Goal: Transaction & Acquisition: Purchase product/service

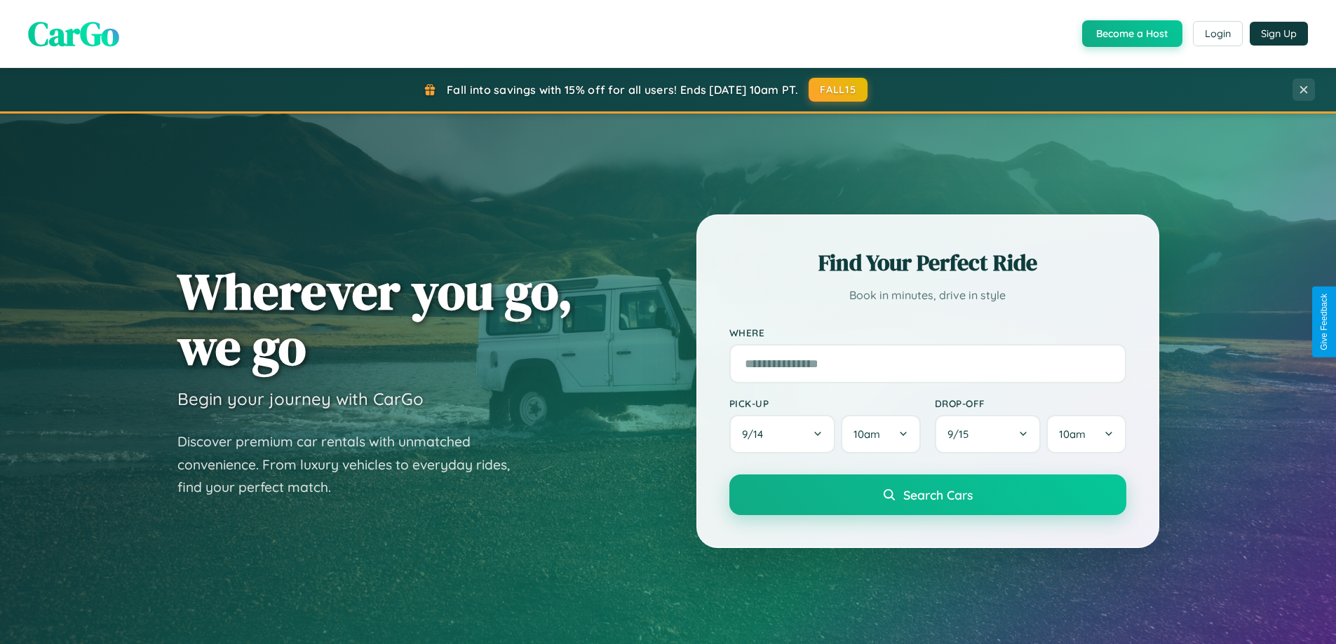
scroll to position [965, 0]
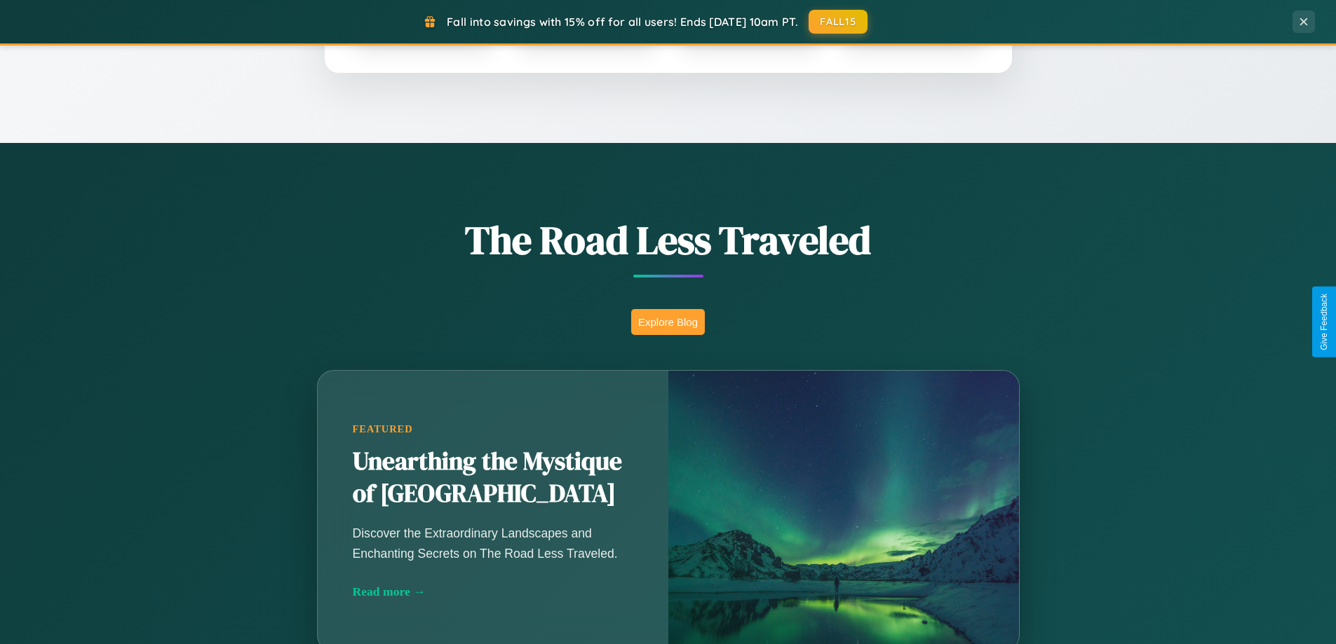
click at [668, 322] on button "Explore Blog" at bounding box center [668, 322] width 74 height 26
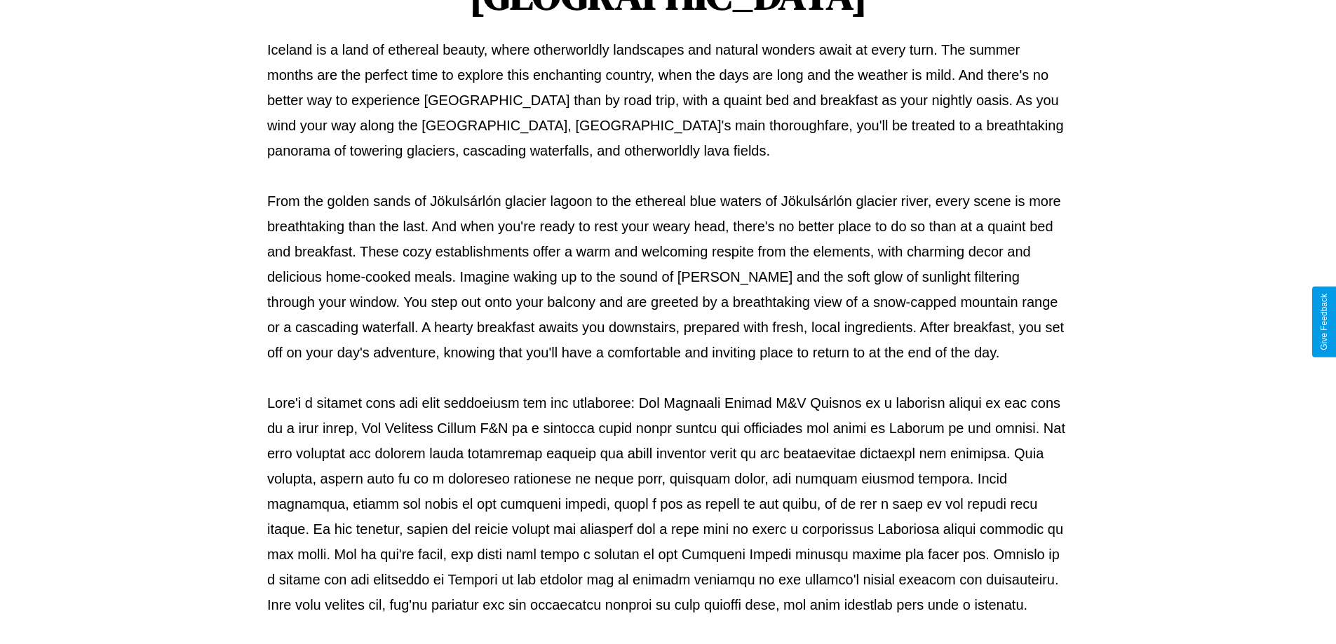
scroll to position [454, 0]
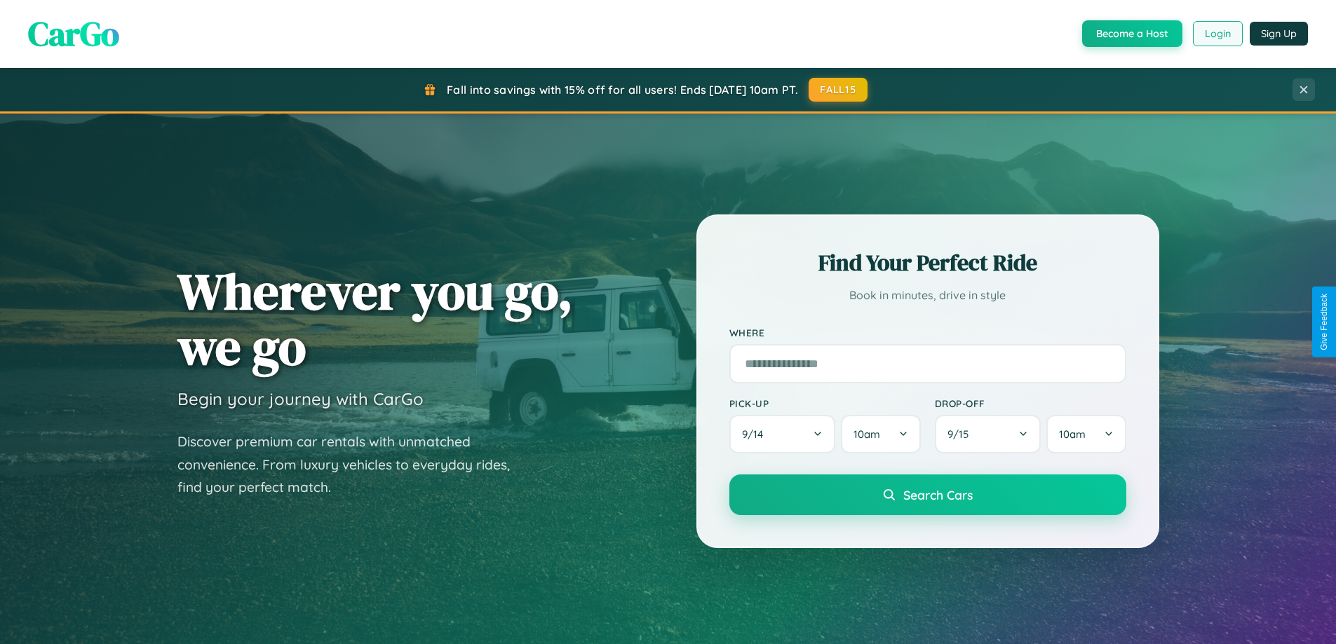
click at [1217, 34] on button "Login" at bounding box center [1218, 33] width 50 height 25
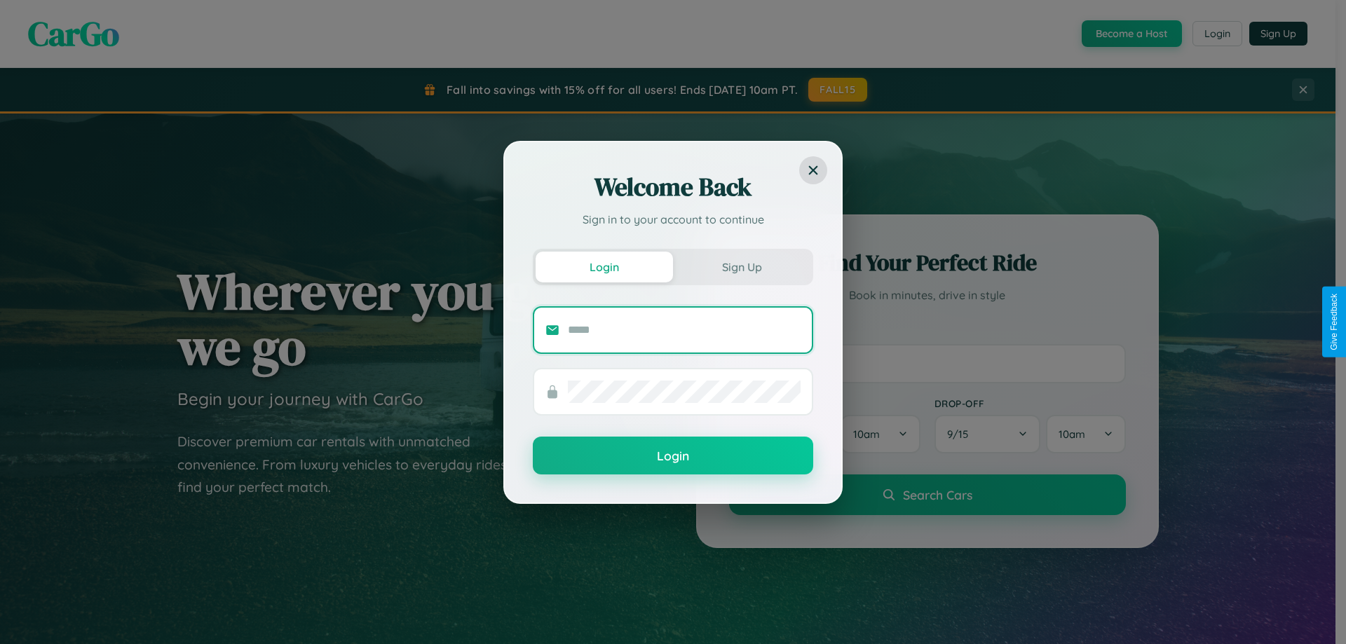
click at [684, 330] on input "text" at bounding box center [684, 330] width 233 height 22
type input "**********"
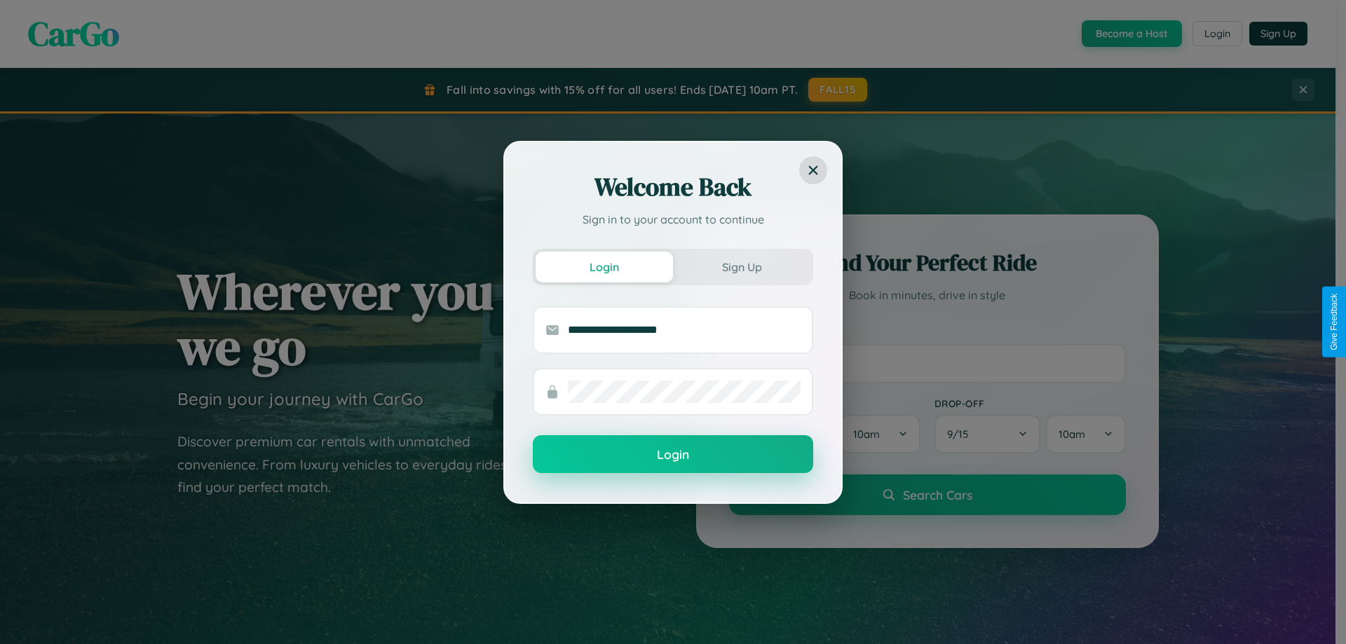
click at [673, 455] on button "Login" at bounding box center [673, 454] width 281 height 38
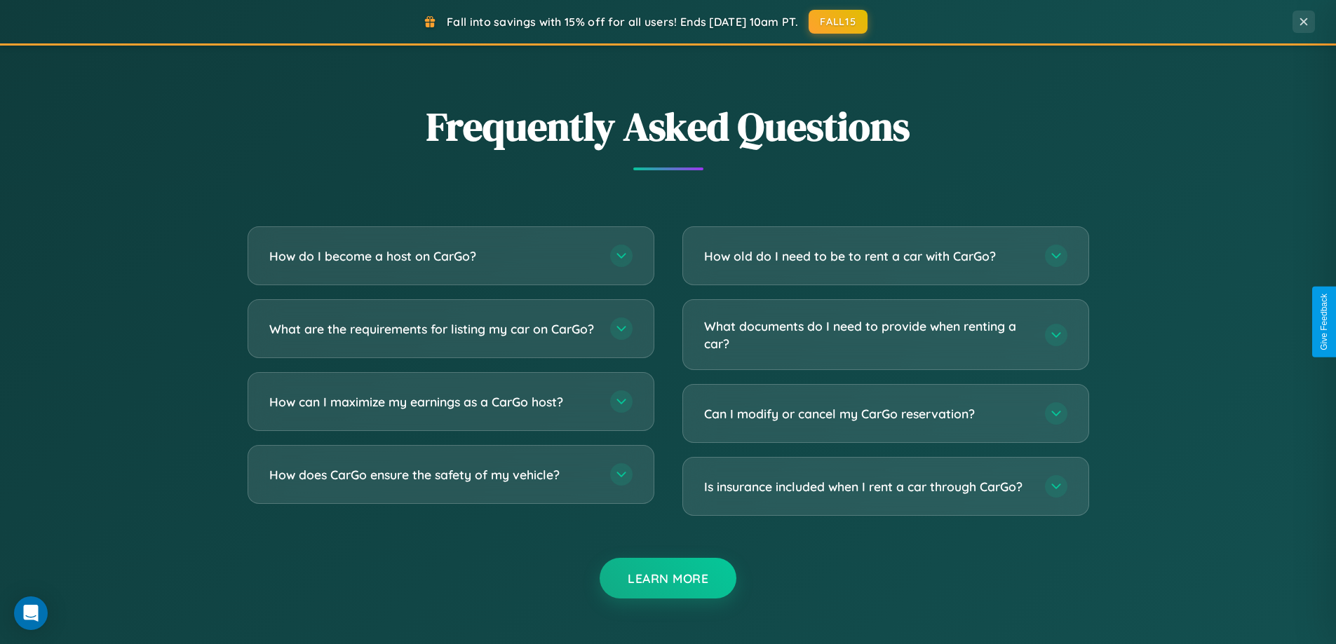
scroll to position [2698, 0]
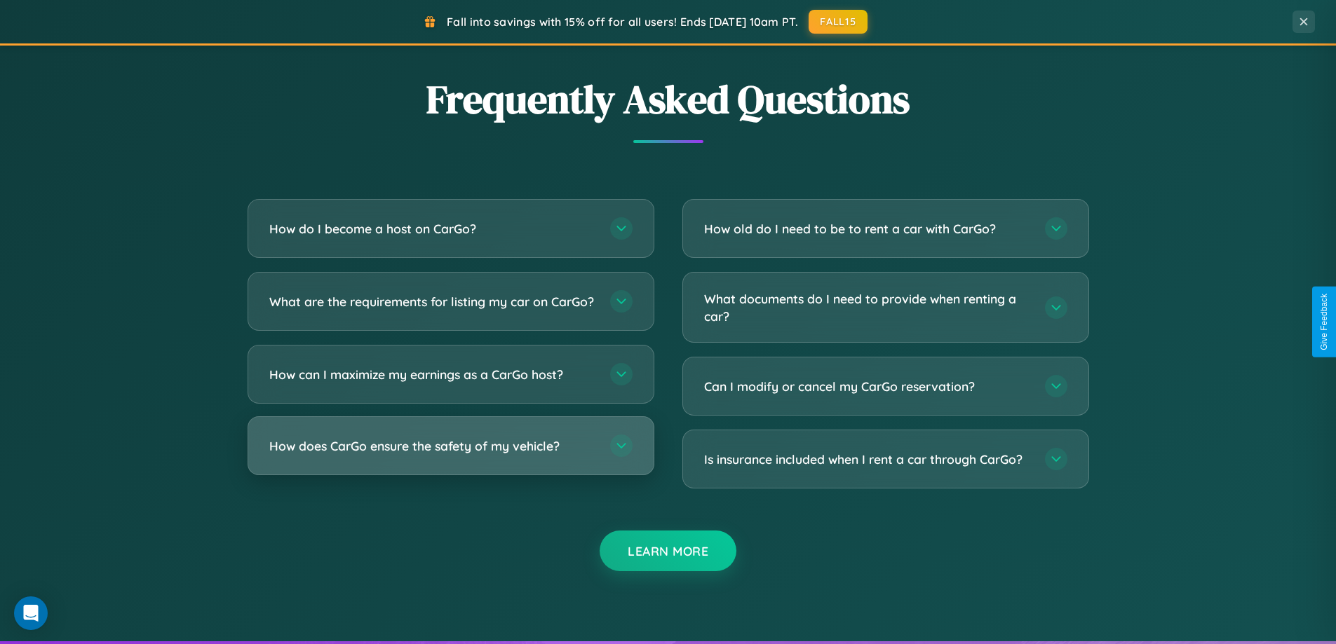
click at [450, 455] on h3 "How does CarGo ensure the safety of my vehicle?" at bounding box center [432, 447] width 327 height 18
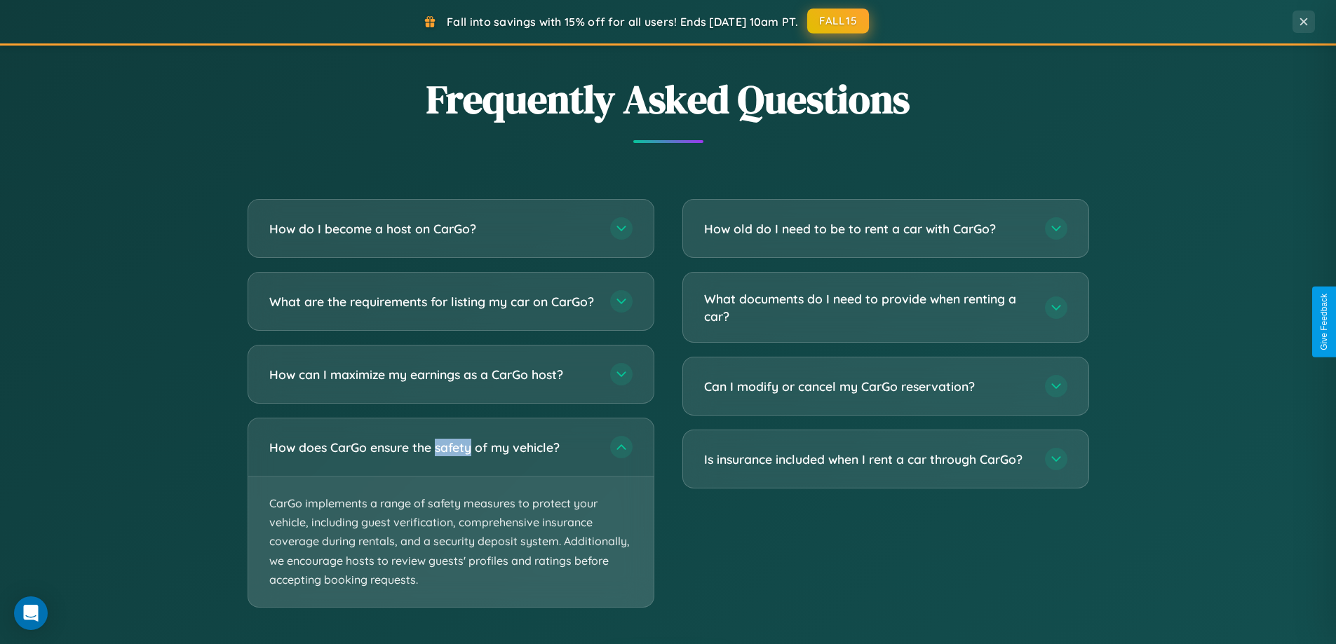
click at [839, 21] on button "FALL15" at bounding box center [838, 20] width 62 height 25
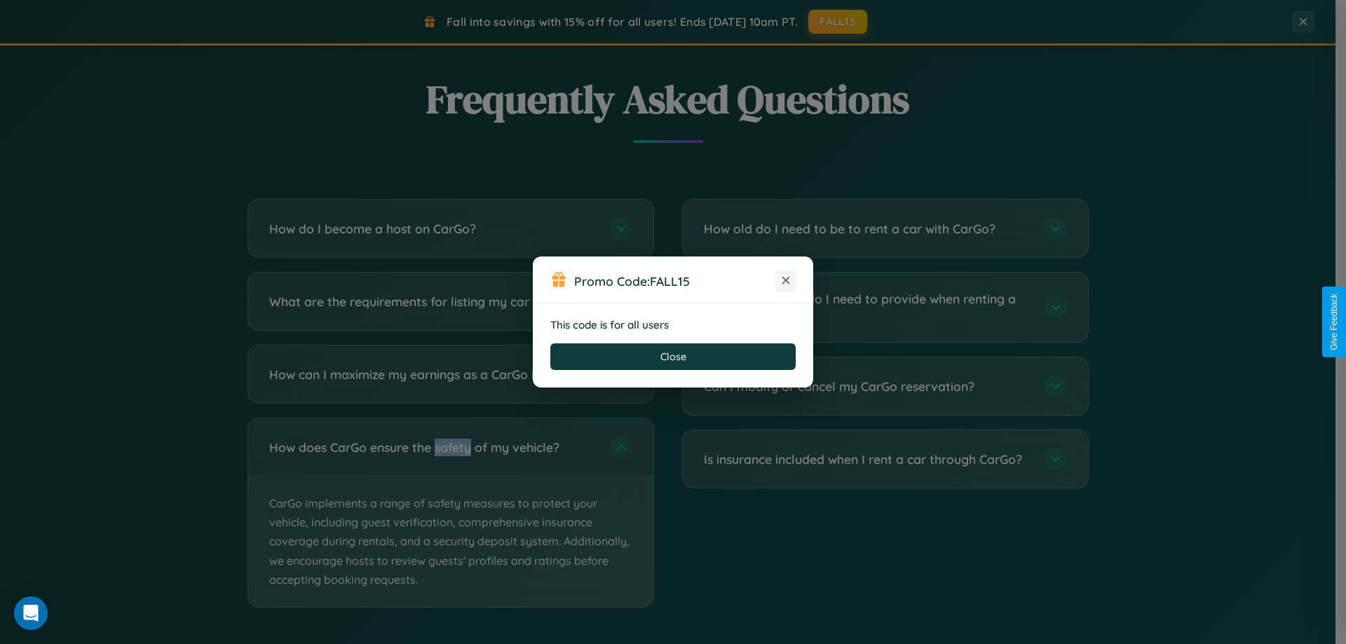
click at [786, 281] on icon at bounding box center [786, 280] width 14 height 14
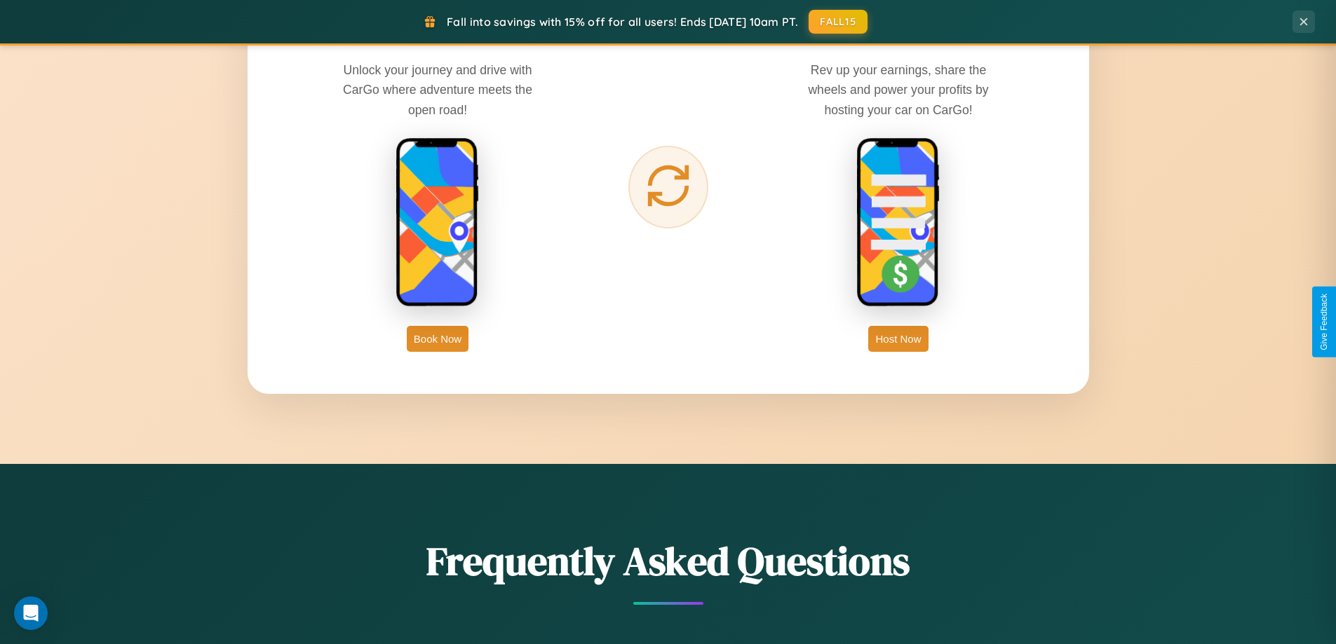
scroll to position [303, 0]
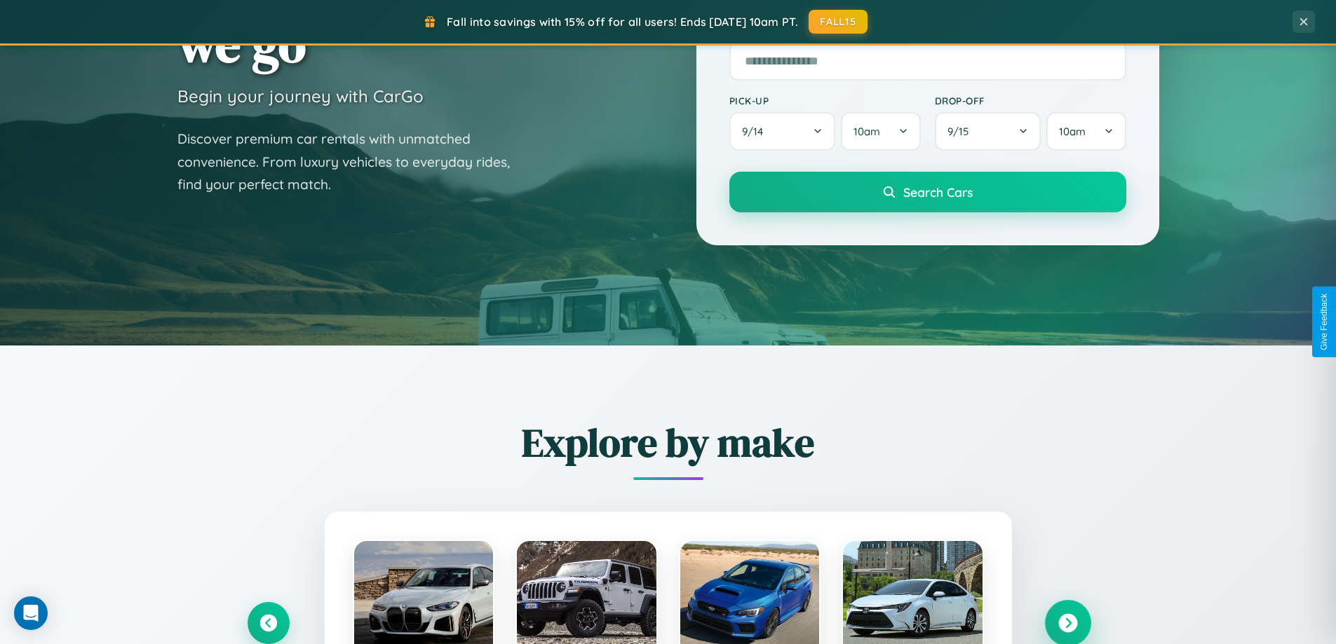
click at [1067, 623] on icon at bounding box center [1067, 623] width 19 height 19
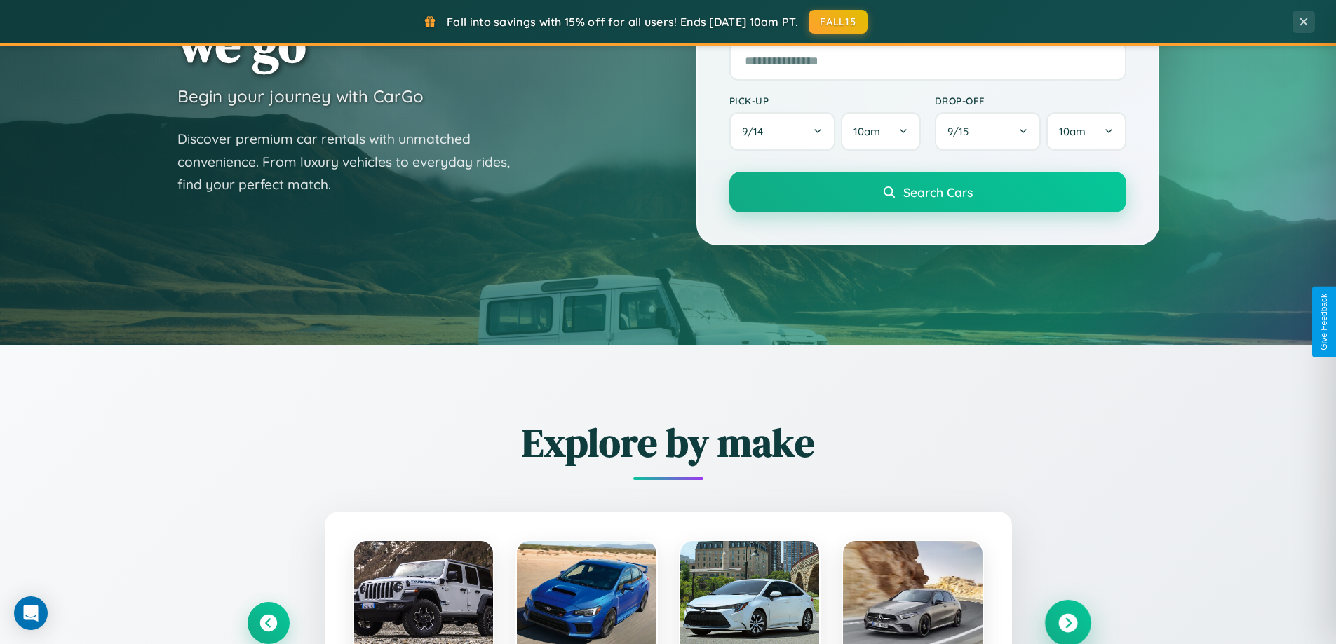
click at [1067, 622] on icon at bounding box center [1067, 623] width 19 height 19
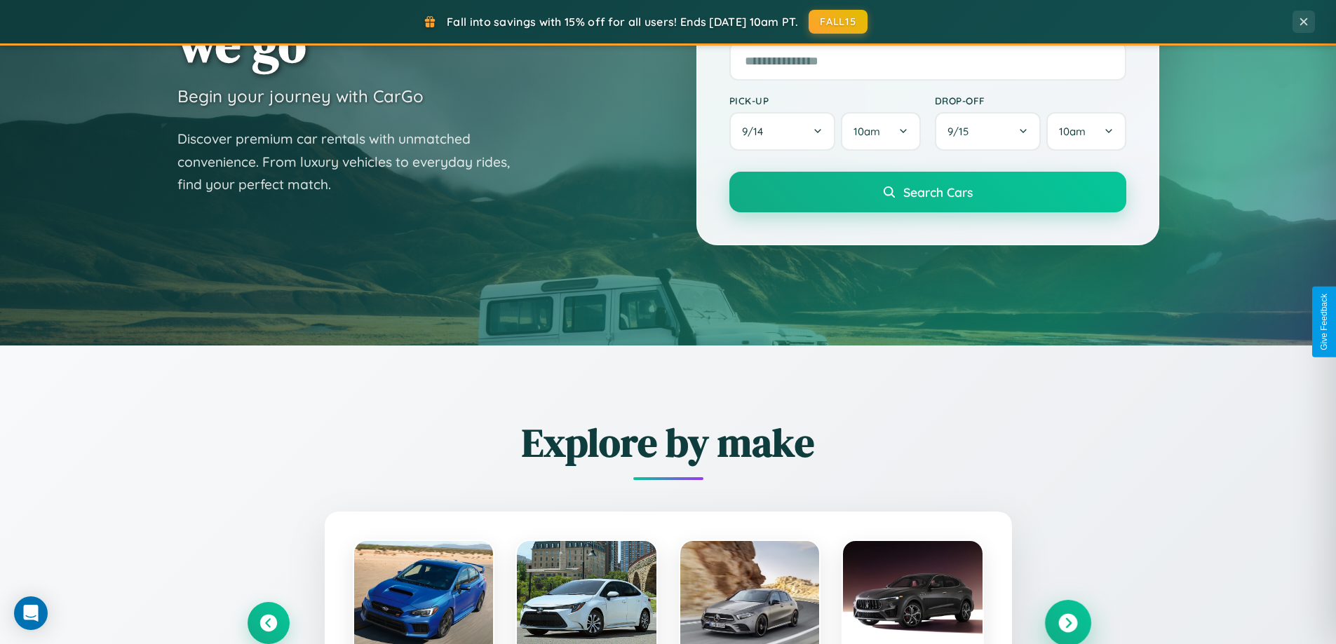
click at [1067, 622] on icon at bounding box center [1067, 623] width 19 height 19
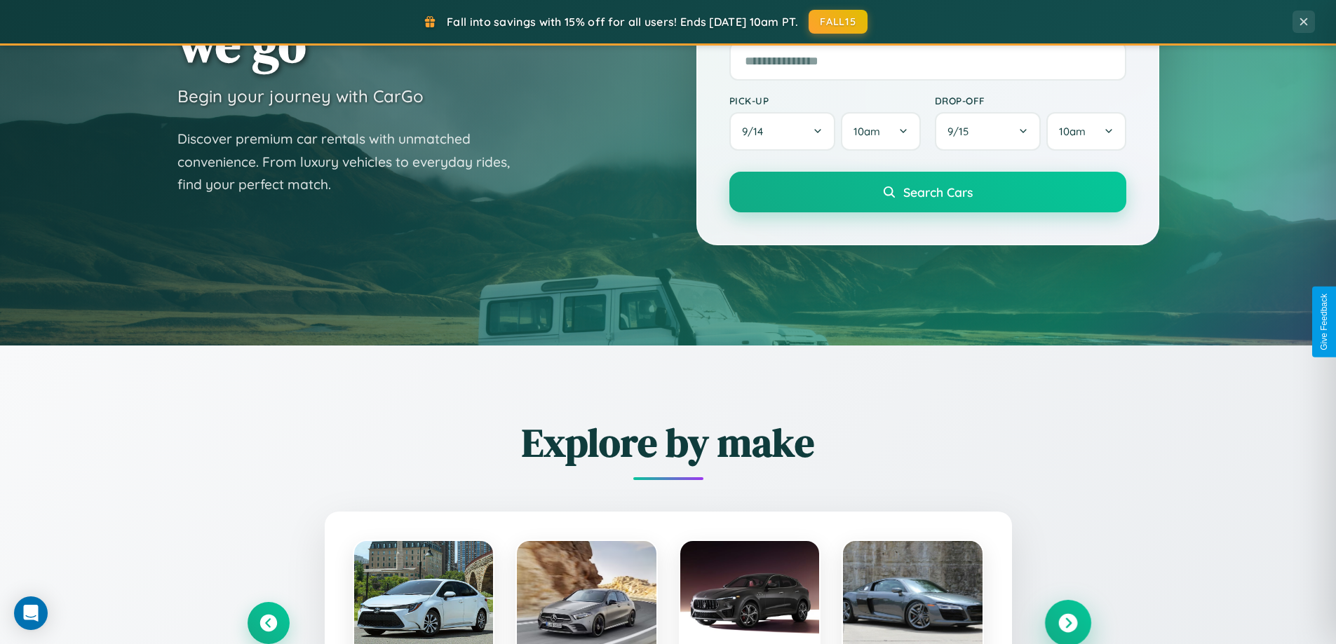
click at [1067, 622] on icon at bounding box center [1067, 623] width 19 height 19
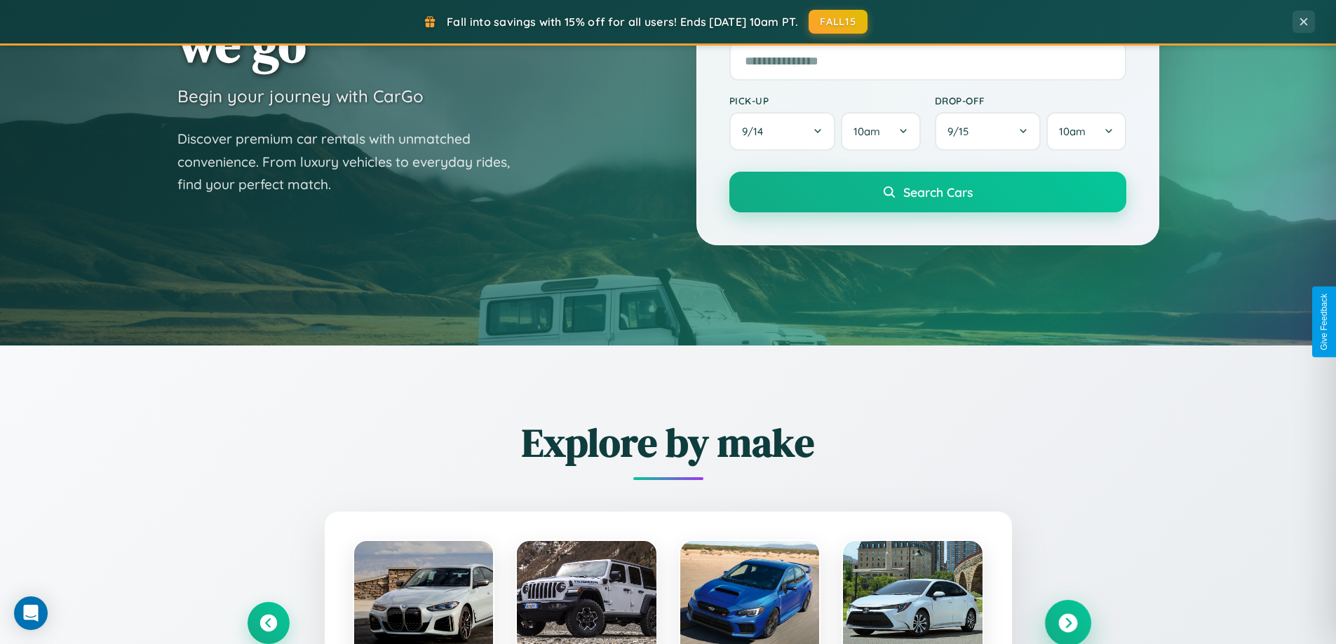
click at [1067, 622] on icon at bounding box center [1067, 623] width 19 height 19
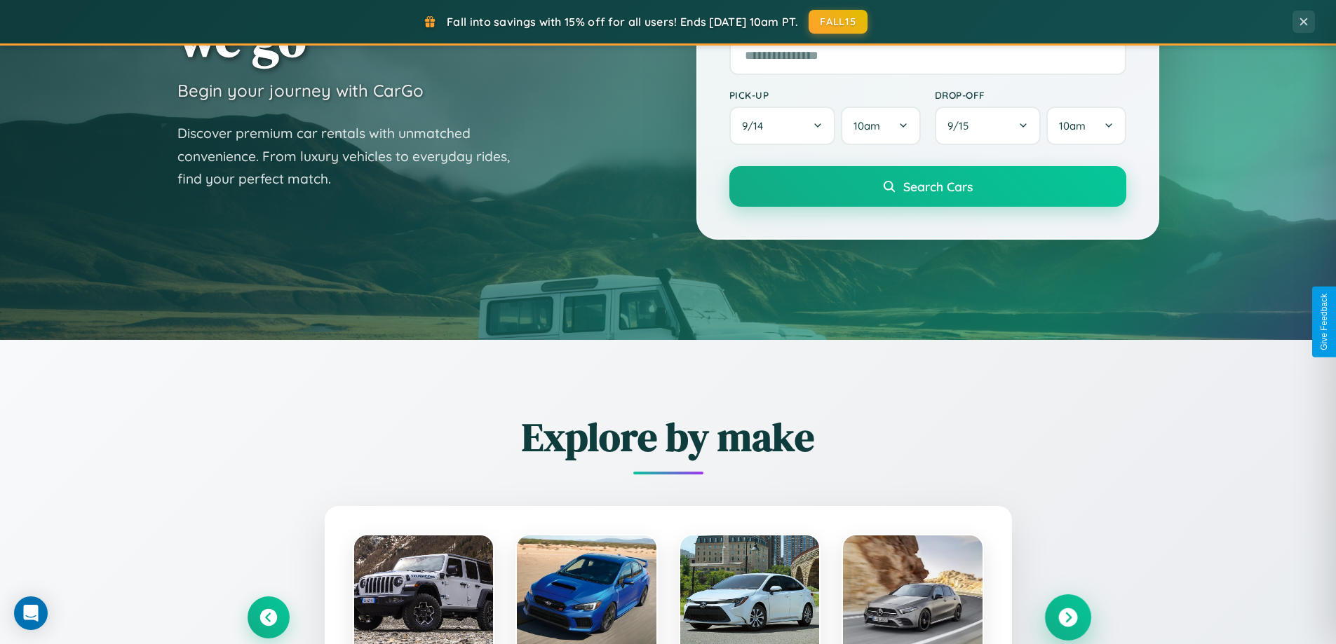
scroll to position [604, 0]
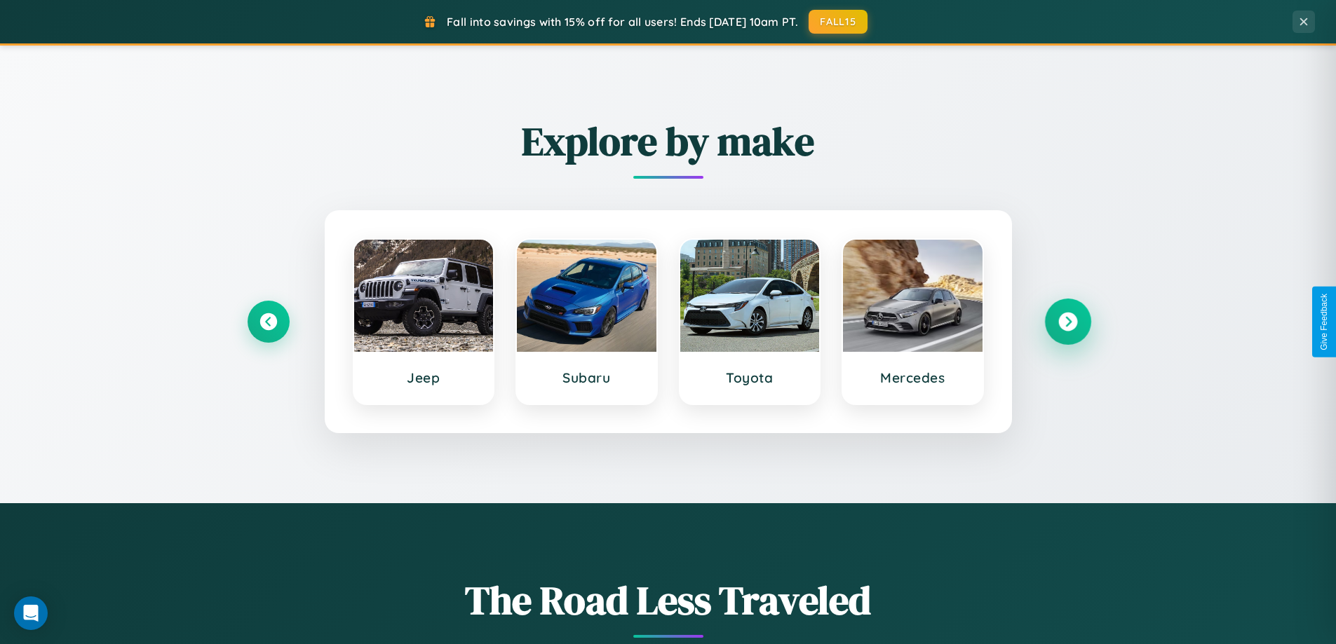
click at [1067, 322] on icon at bounding box center [1067, 322] width 19 height 19
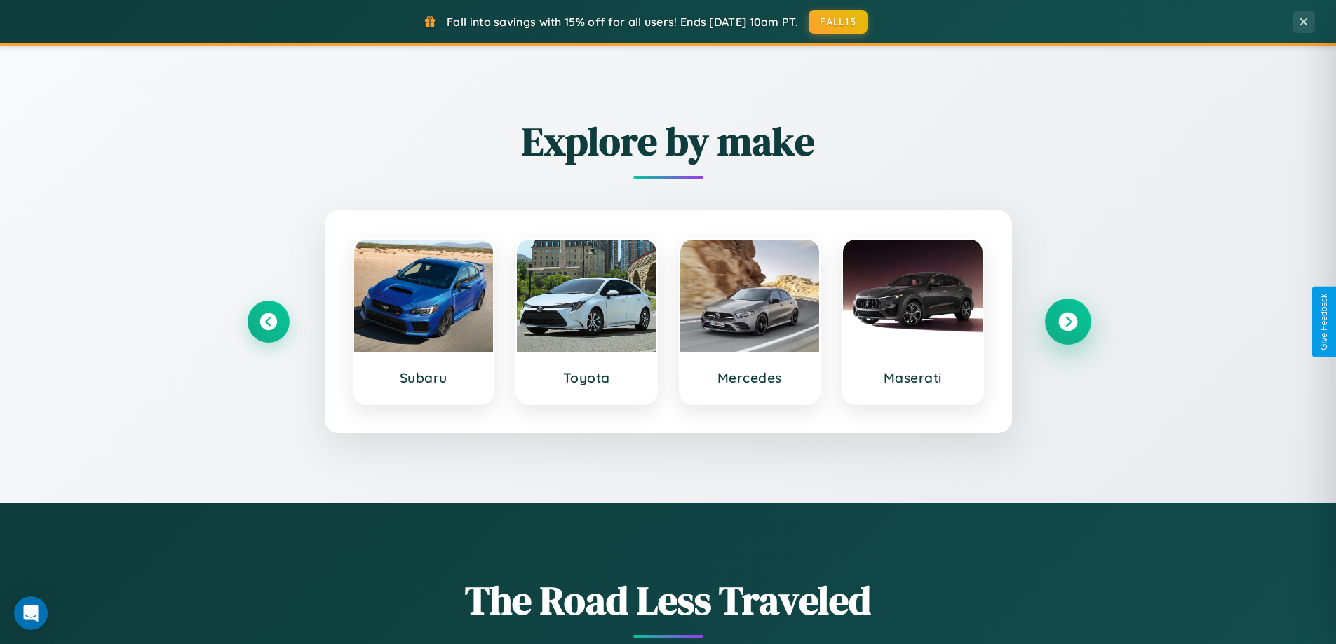
click at [1067, 322] on icon at bounding box center [1067, 322] width 19 height 19
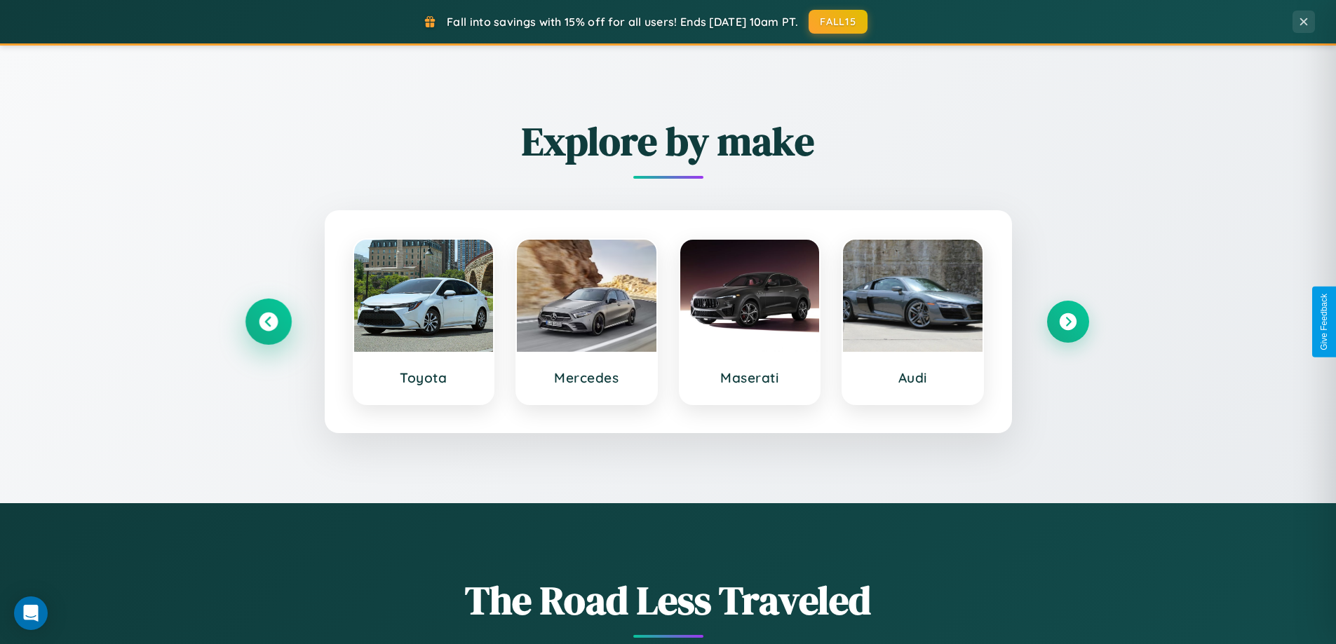
click at [268, 322] on icon at bounding box center [268, 322] width 19 height 19
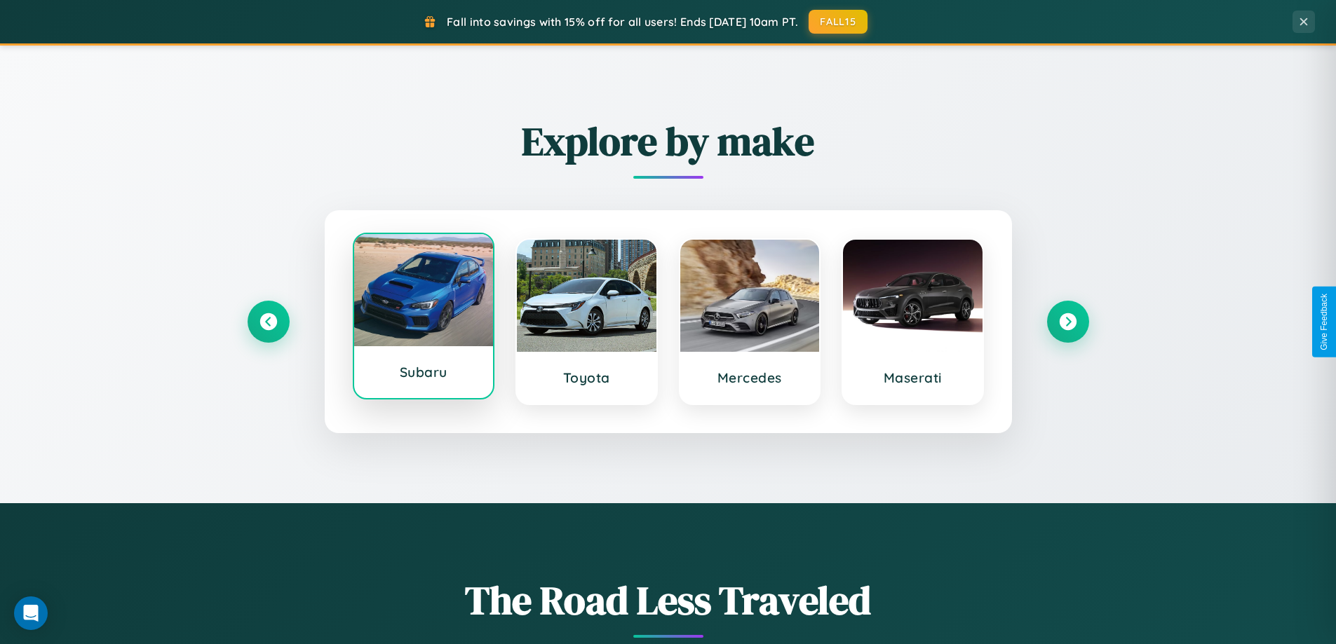
click at [423, 319] on div at bounding box center [424, 290] width 140 height 112
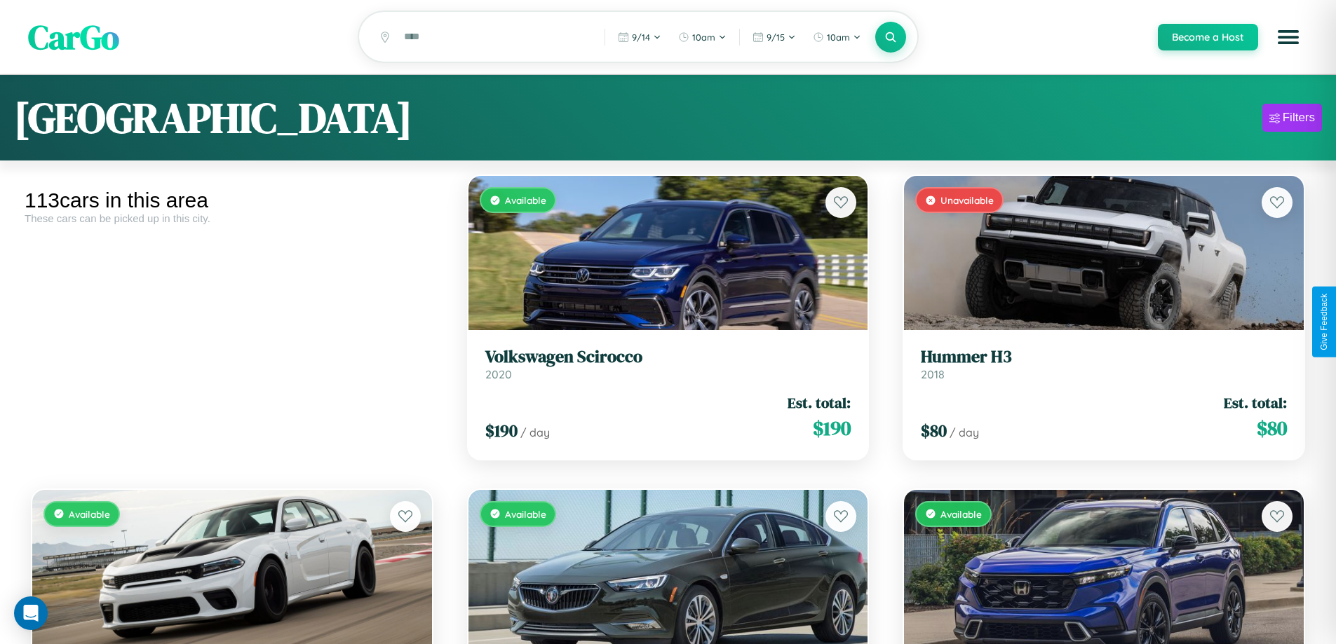
scroll to position [197, 0]
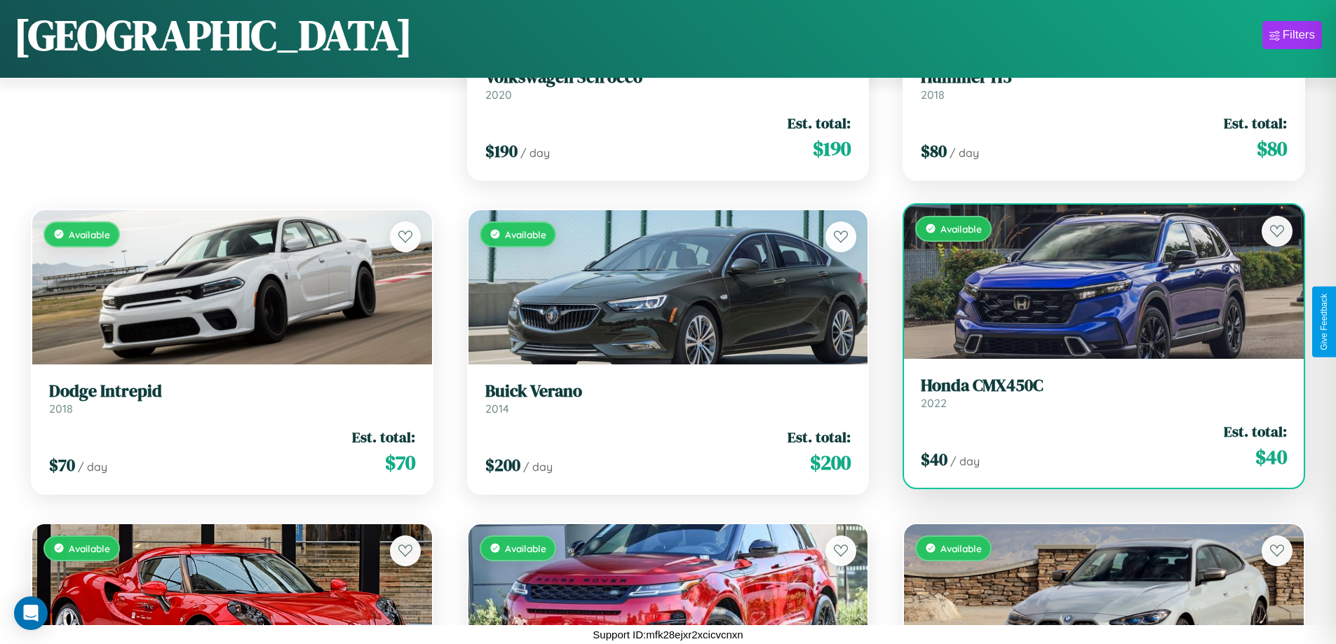
click at [1095, 393] on h3 "Honda CMX450C" at bounding box center [1104, 386] width 366 height 20
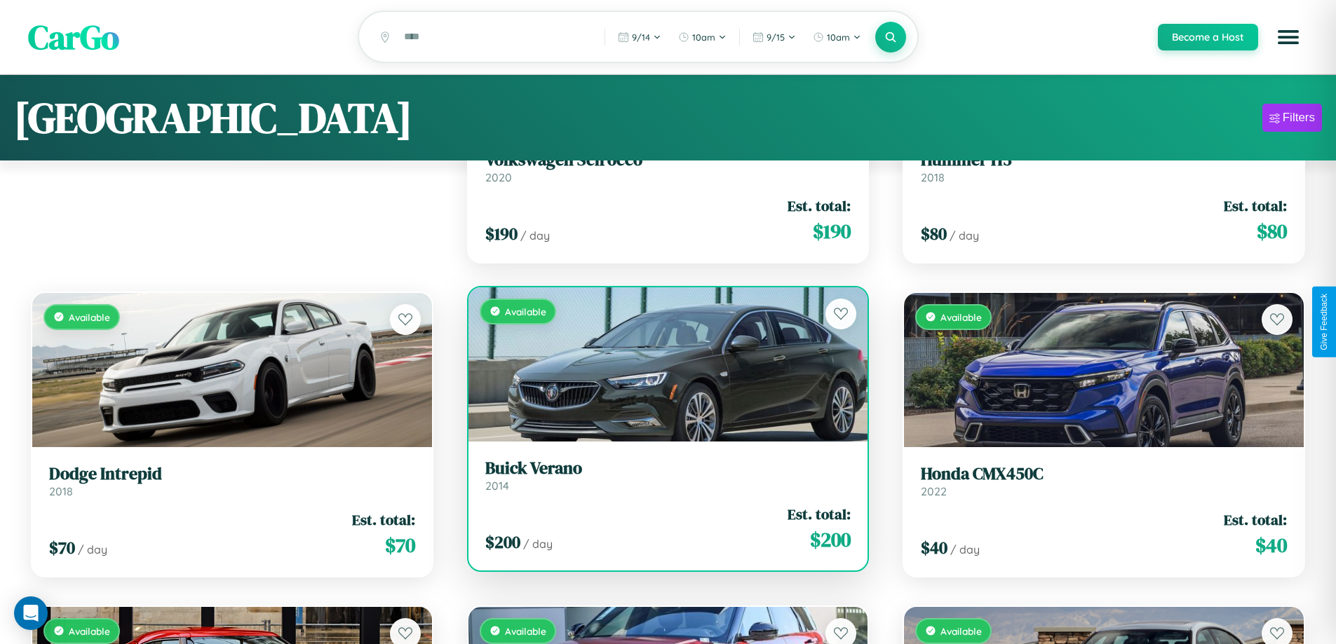
scroll to position [0, 0]
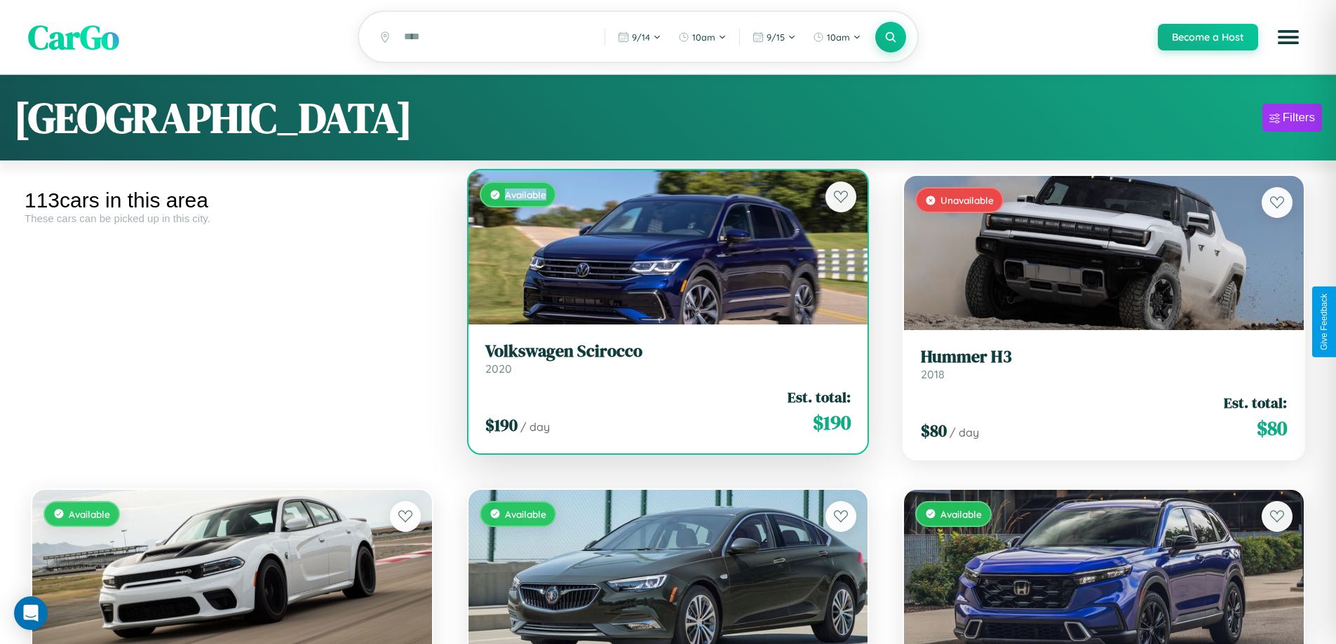
click at [662, 250] on div "Available" at bounding box center [668, 247] width 400 height 154
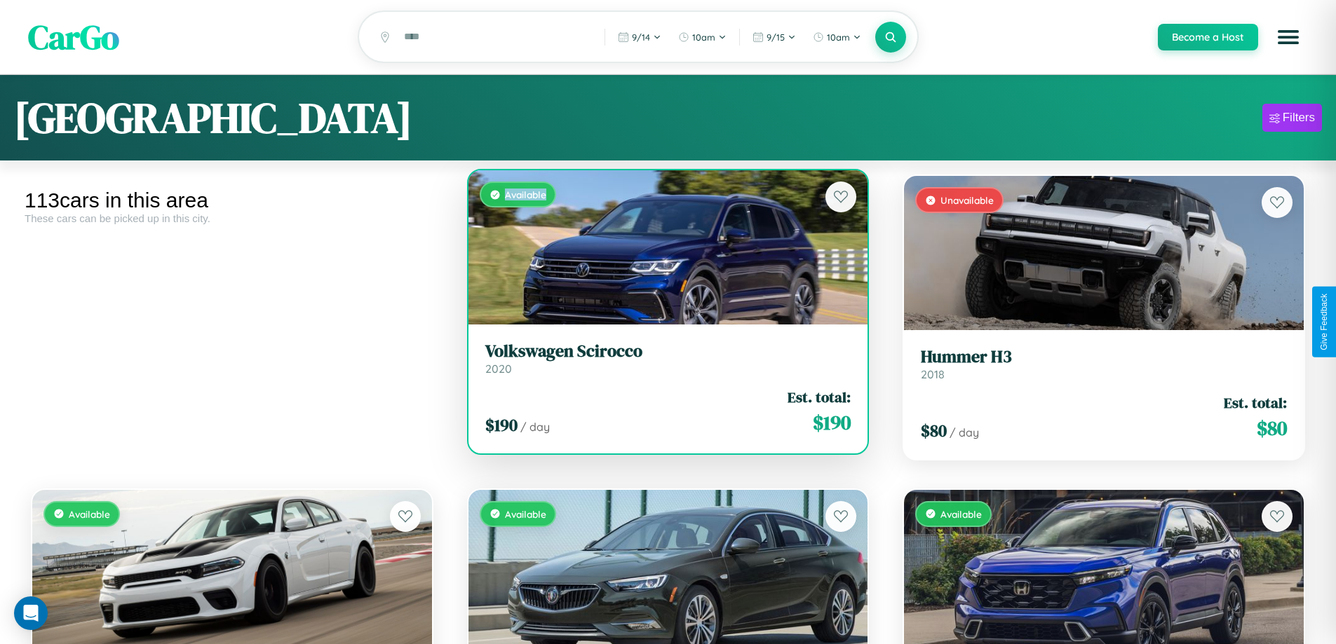
click at [662, 250] on div "Available" at bounding box center [668, 247] width 400 height 154
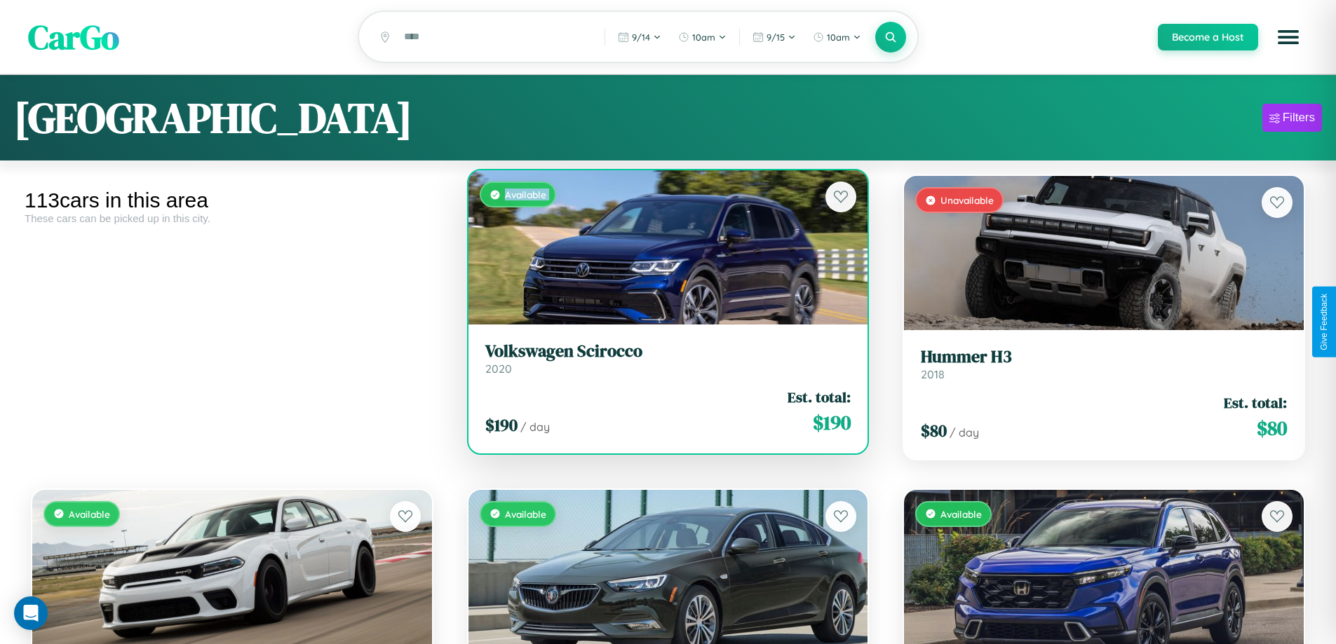
click at [662, 250] on div "Available" at bounding box center [668, 247] width 400 height 154
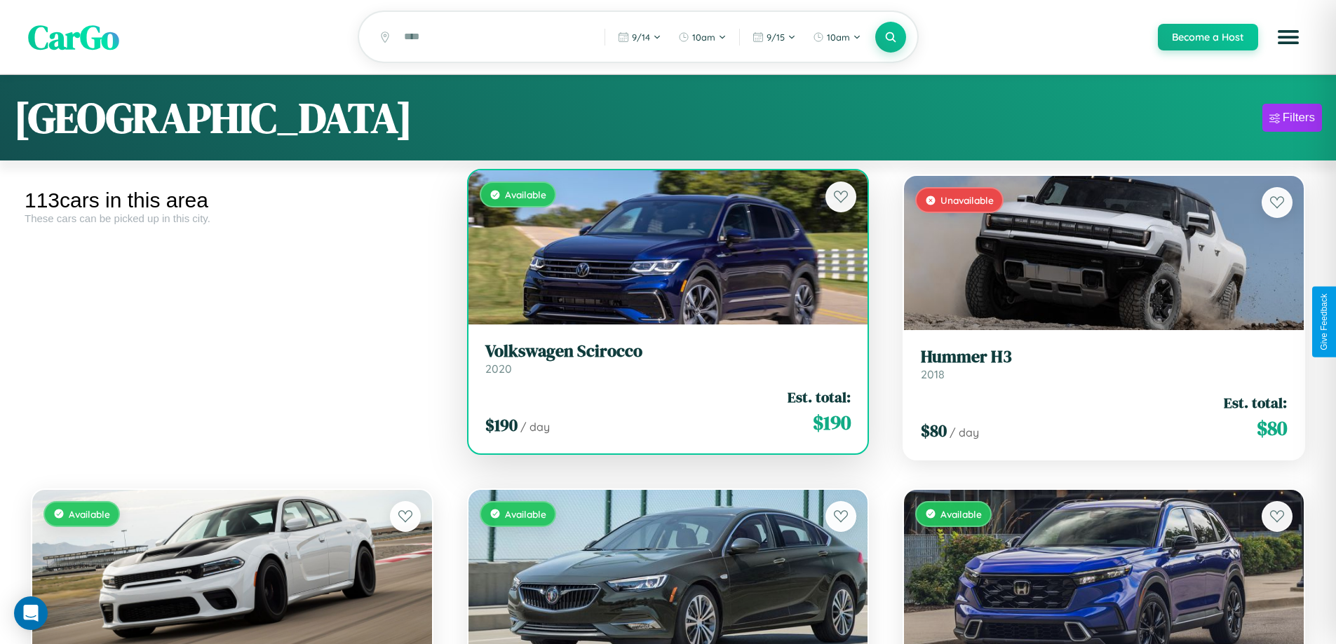
click at [662, 250] on div "Available" at bounding box center [668, 247] width 400 height 154
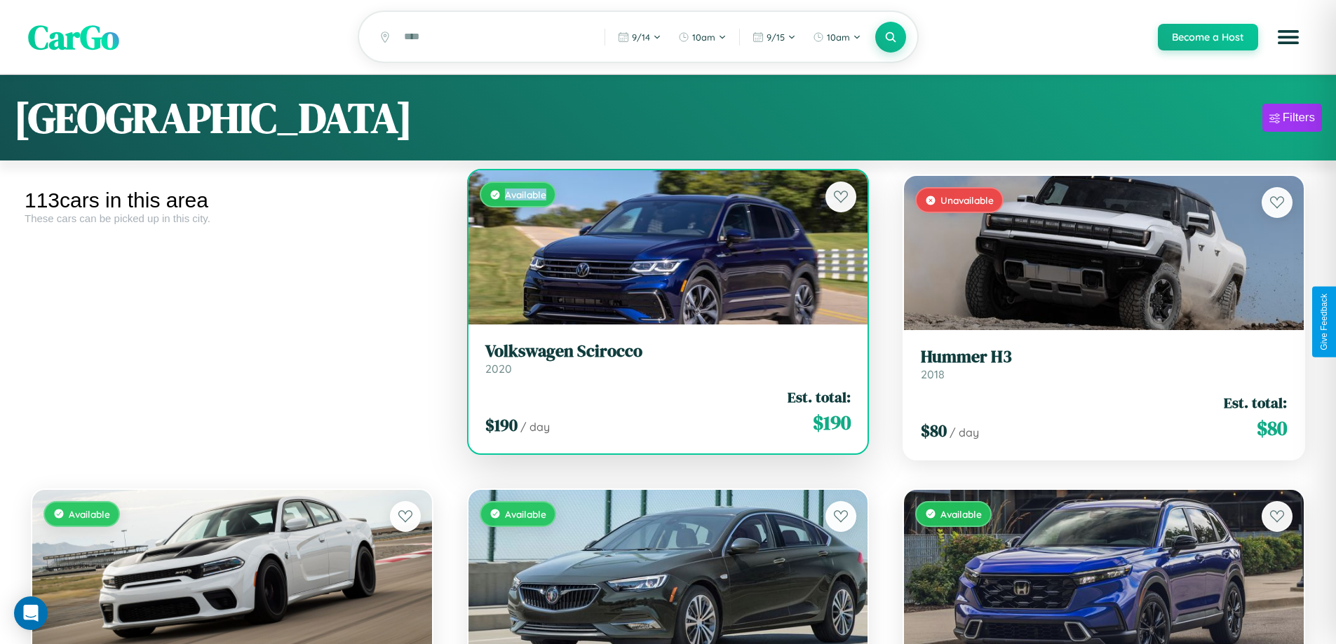
click at [662, 250] on div "Available" at bounding box center [668, 247] width 400 height 154
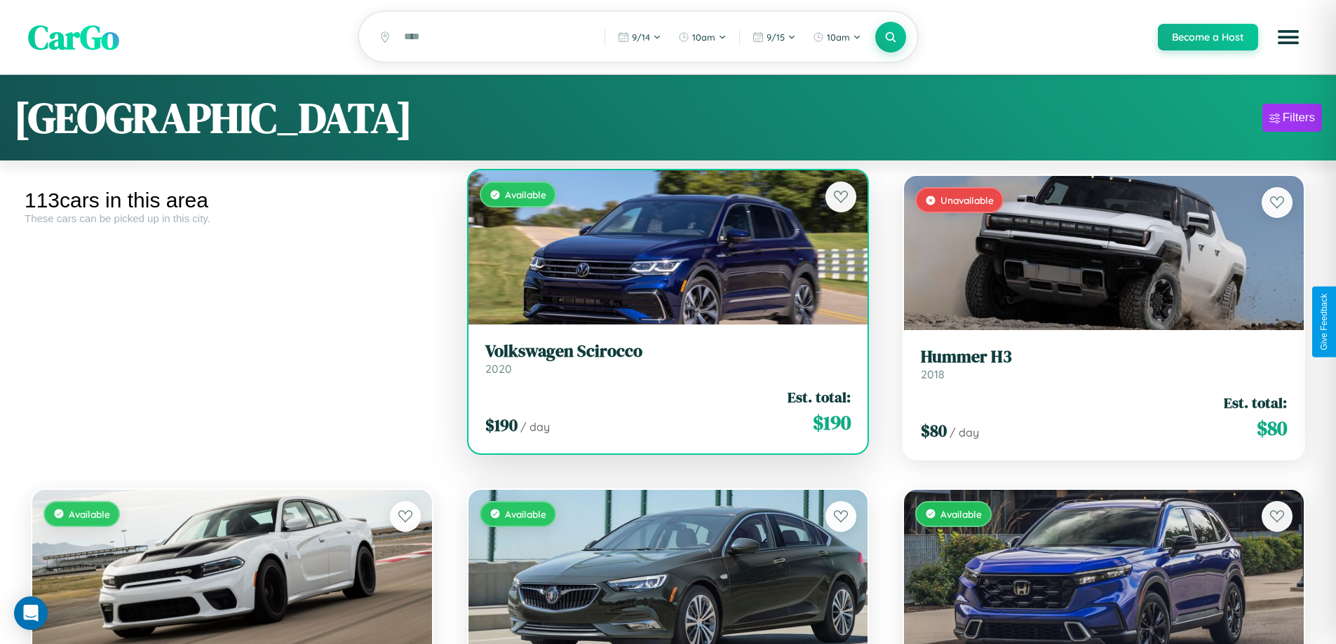
click at [662, 360] on h3 "Volkswagen Scirocco" at bounding box center [668, 352] width 366 height 20
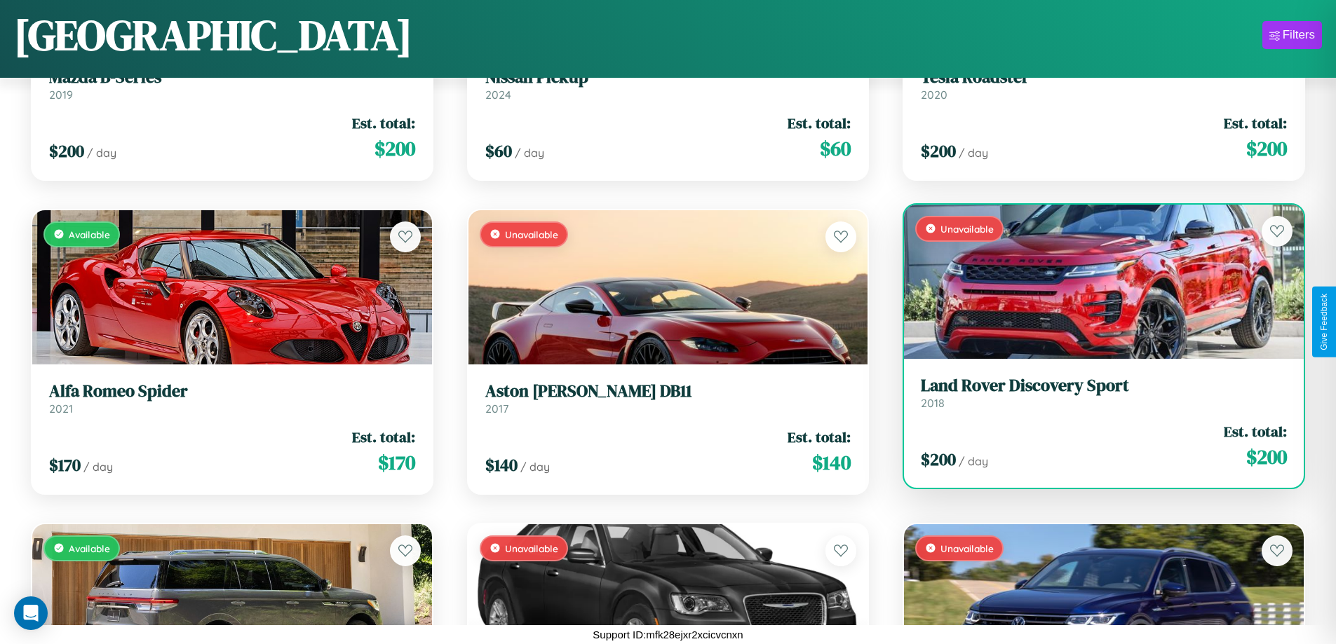
click at [1095, 396] on h3 "Land Rover Discovery Sport" at bounding box center [1104, 386] width 366 height 20
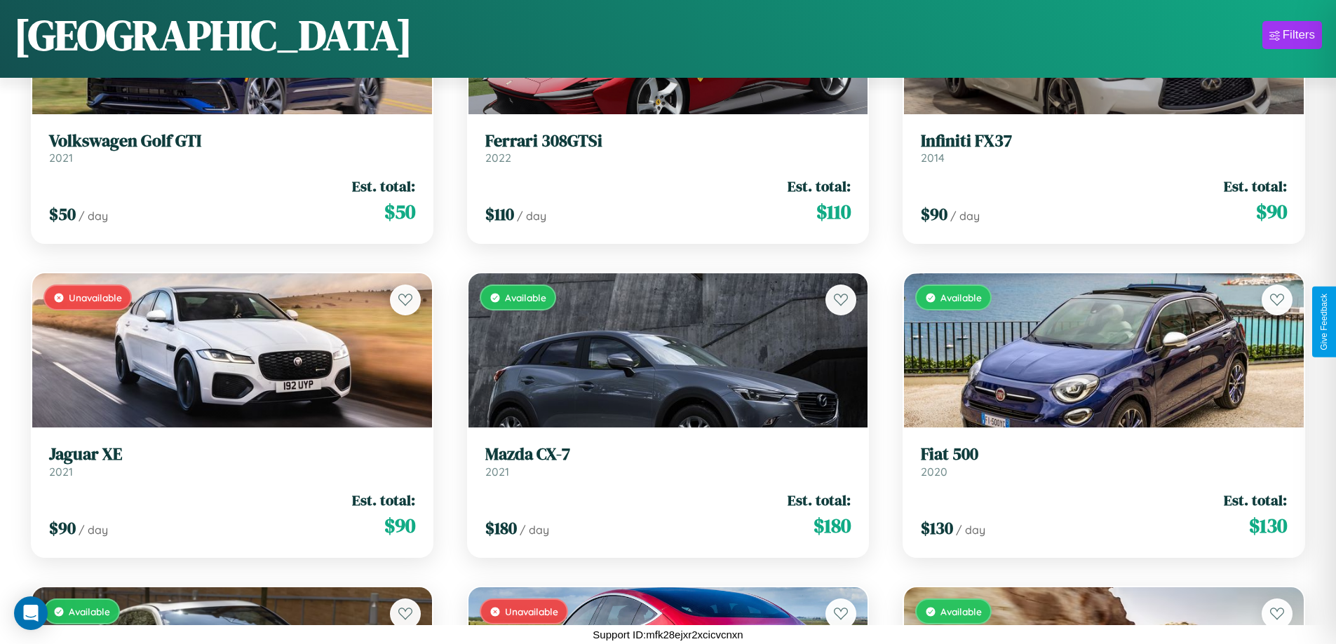
scroll to position [1767, 0]
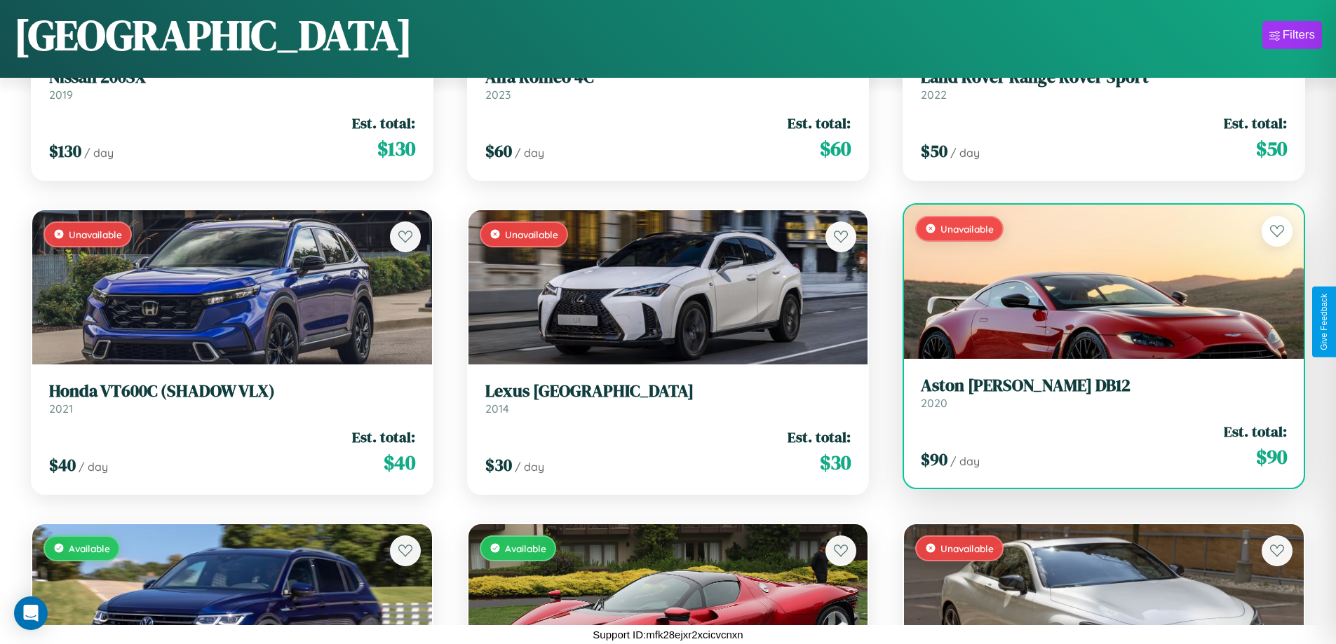
click at [1095, 398] on link "Aston Martin DB12 2020" at bounding box center [1104, 393] width 366 height 34
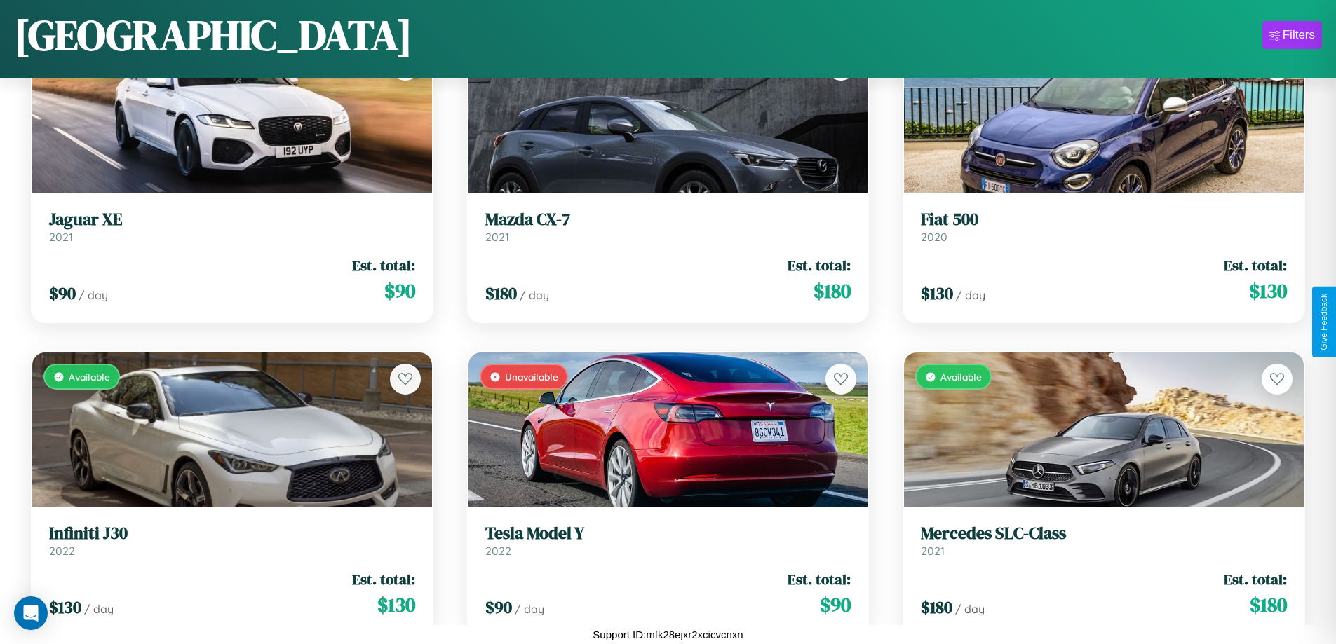
scroll to position [6478, 0]
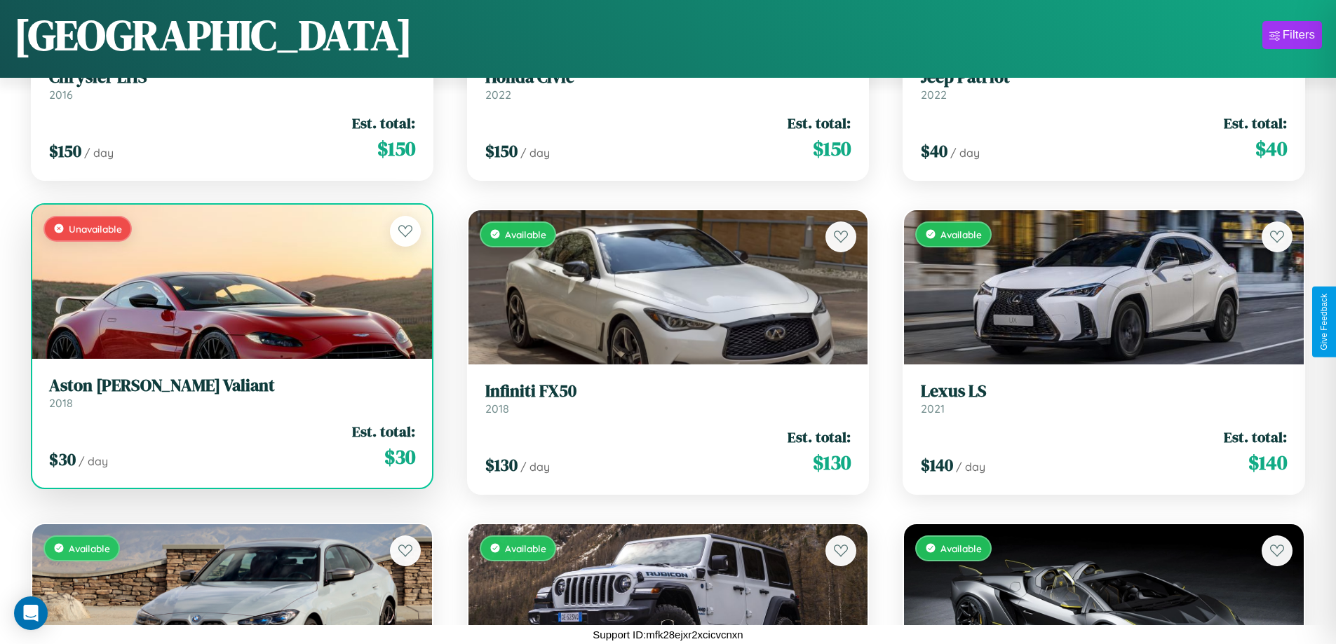
click at [230, 396] on link "Aston Martin Valiant 2018" at bounding box center [232, 393] width 366 height 34
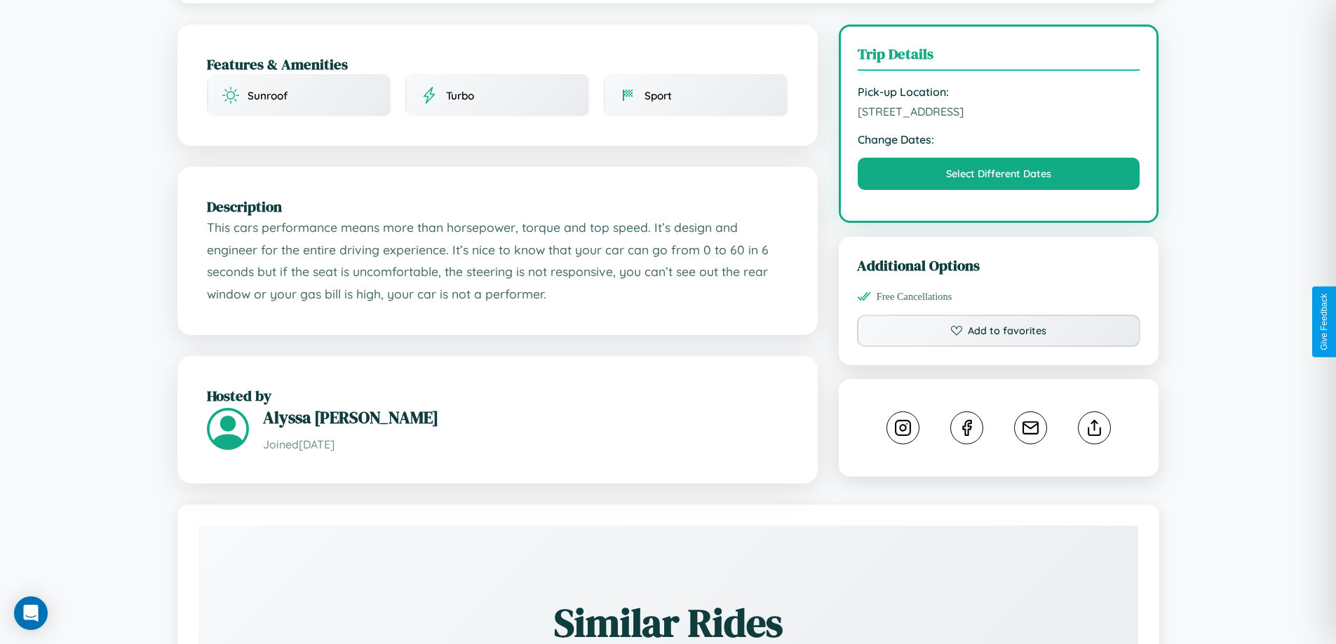
scroll to position [364, 0]
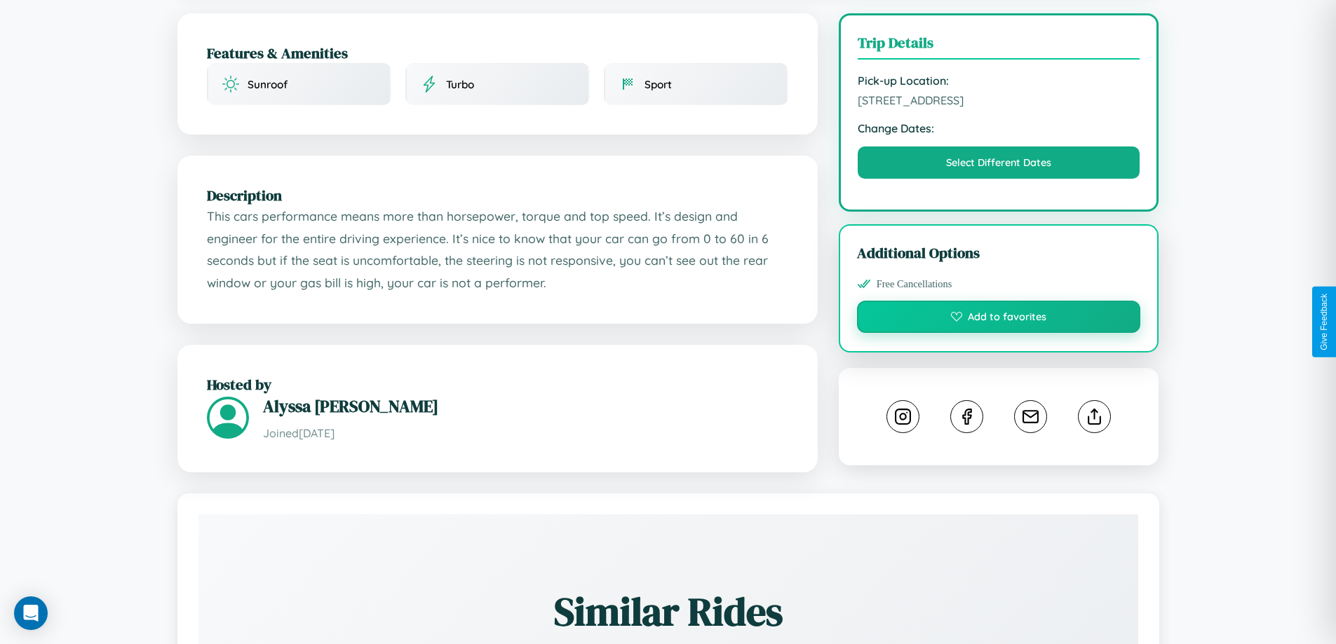
click at [999, 322] on button "Add to favorites" at bounding box center [999, 317] width 284 height 32
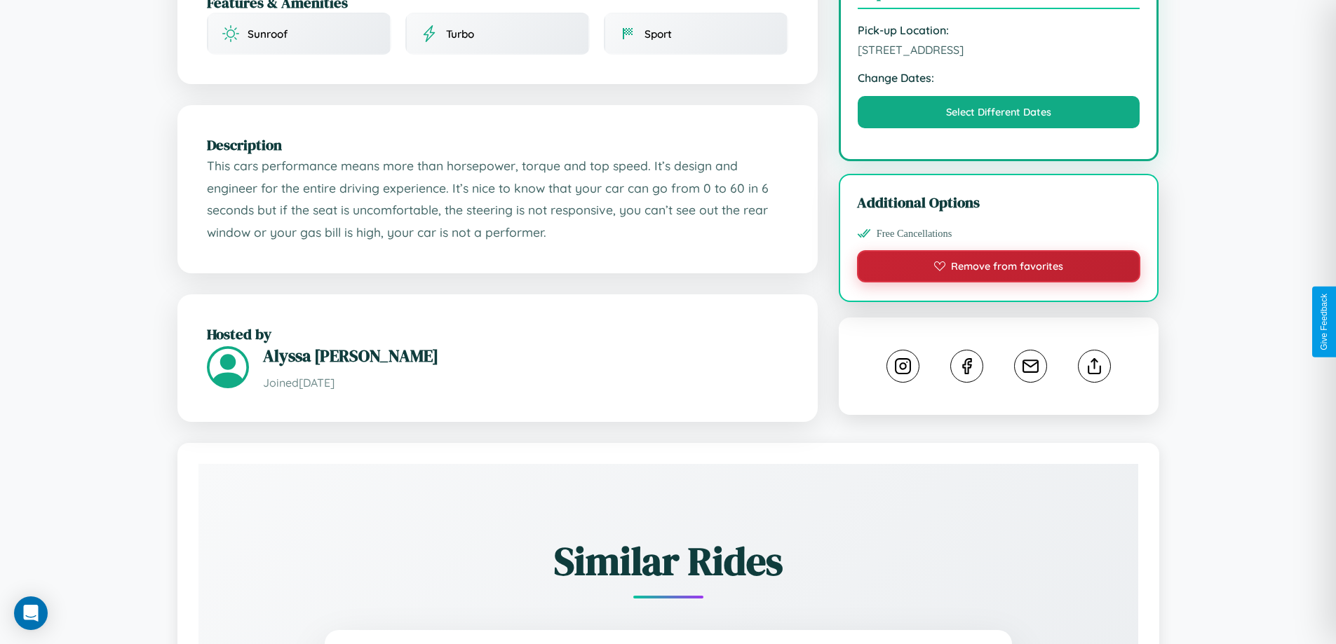
scroll to position [461, 0]
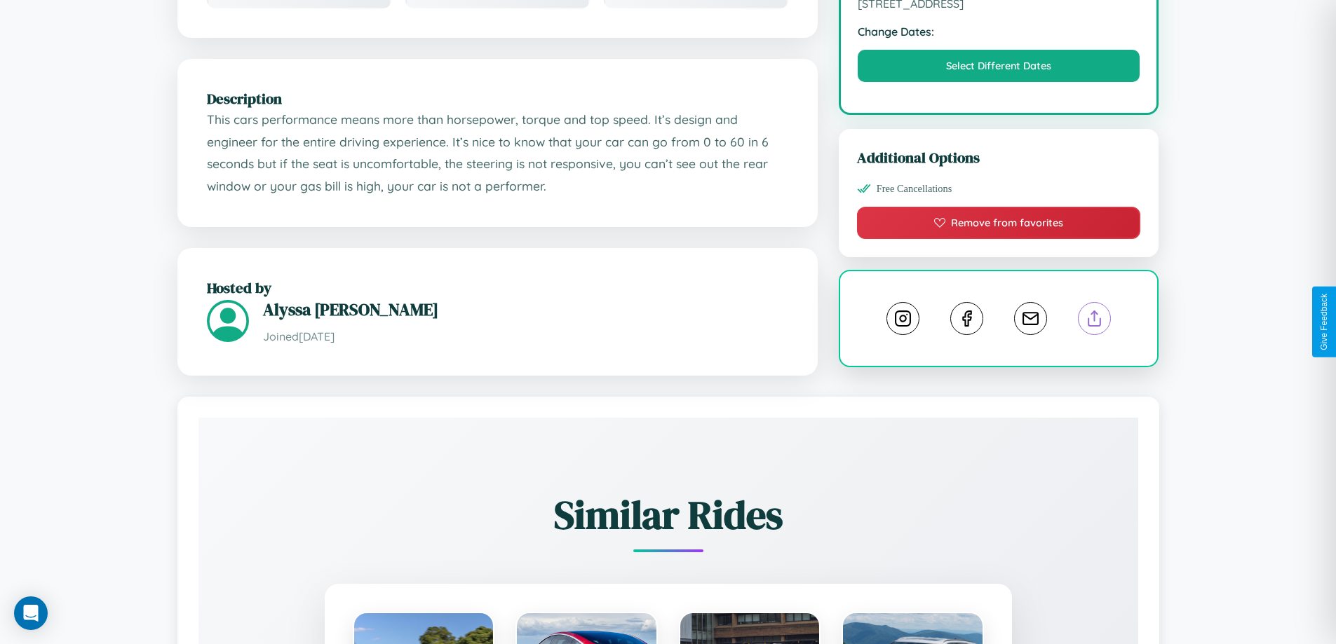
click at [1095, 320] on line at bounding box center [1095, 316] width 0 height 10
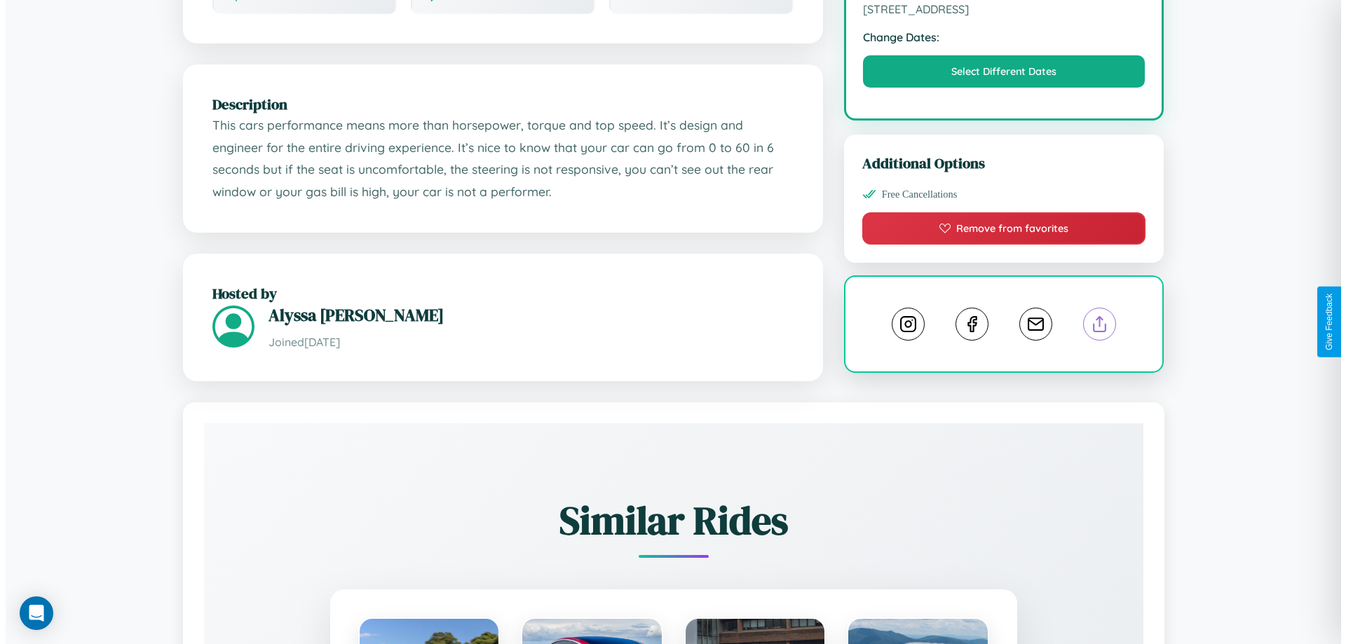
scroll to position [0, 0]
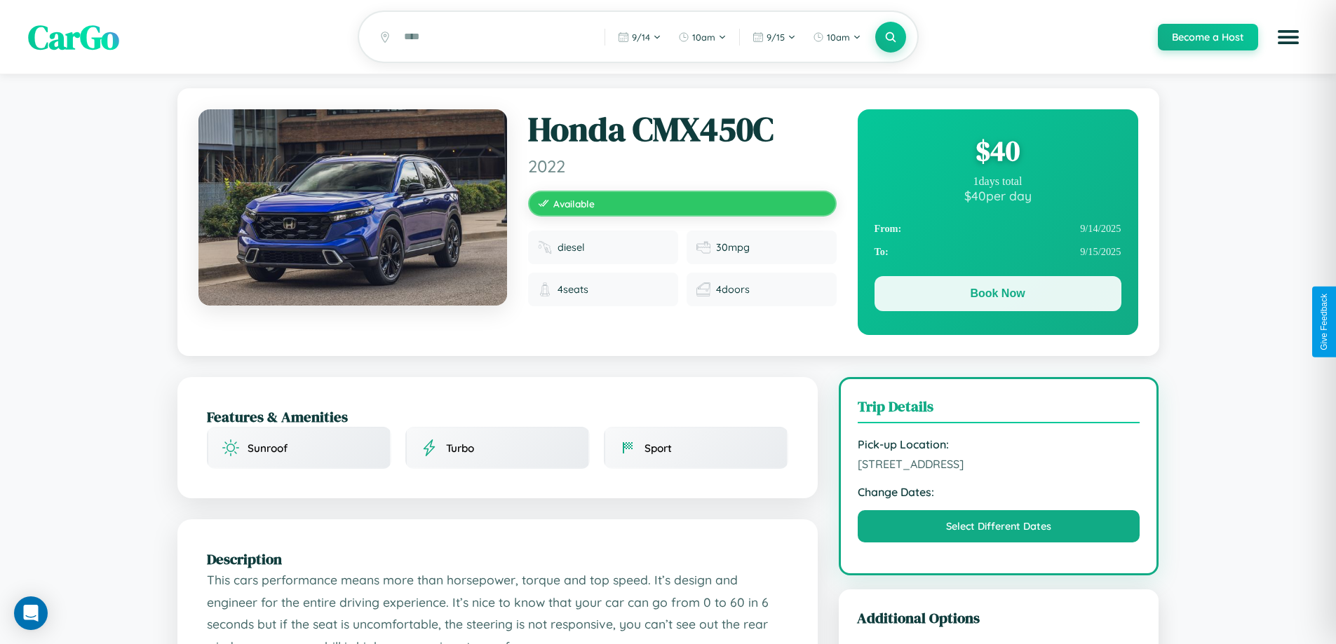
click at [997, 296] on button "Book Now" at bounding box center [997, 293] width 247 height 35
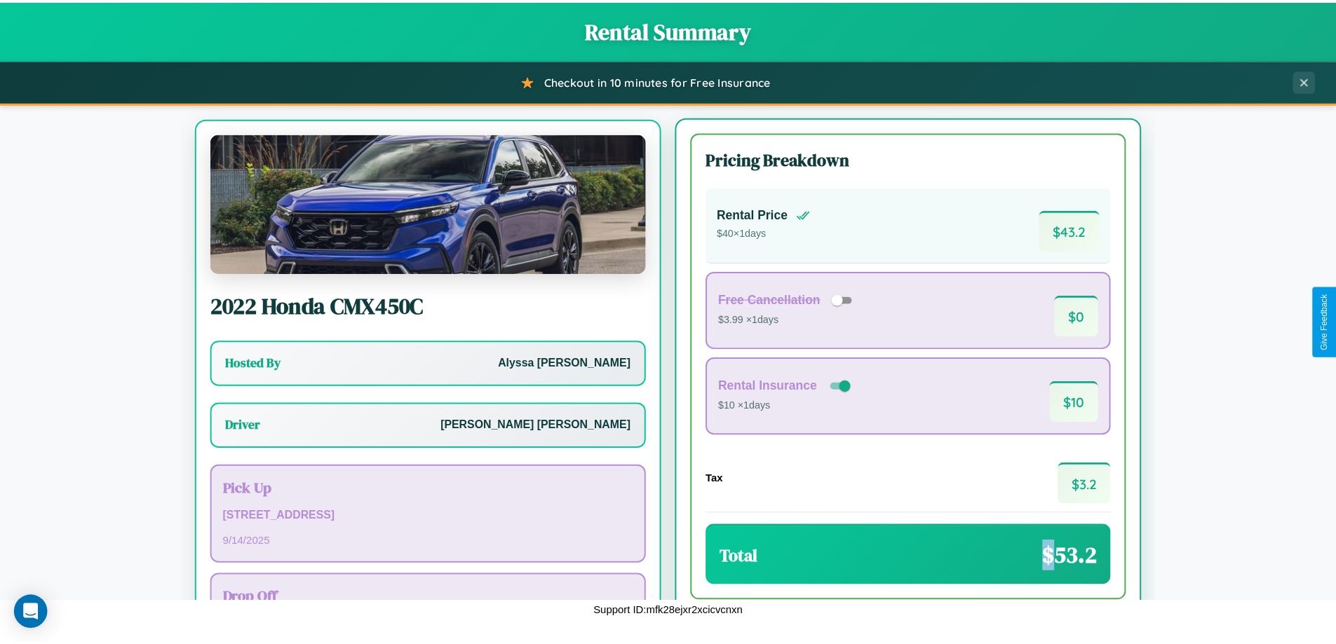
scroll to position [65, 0]
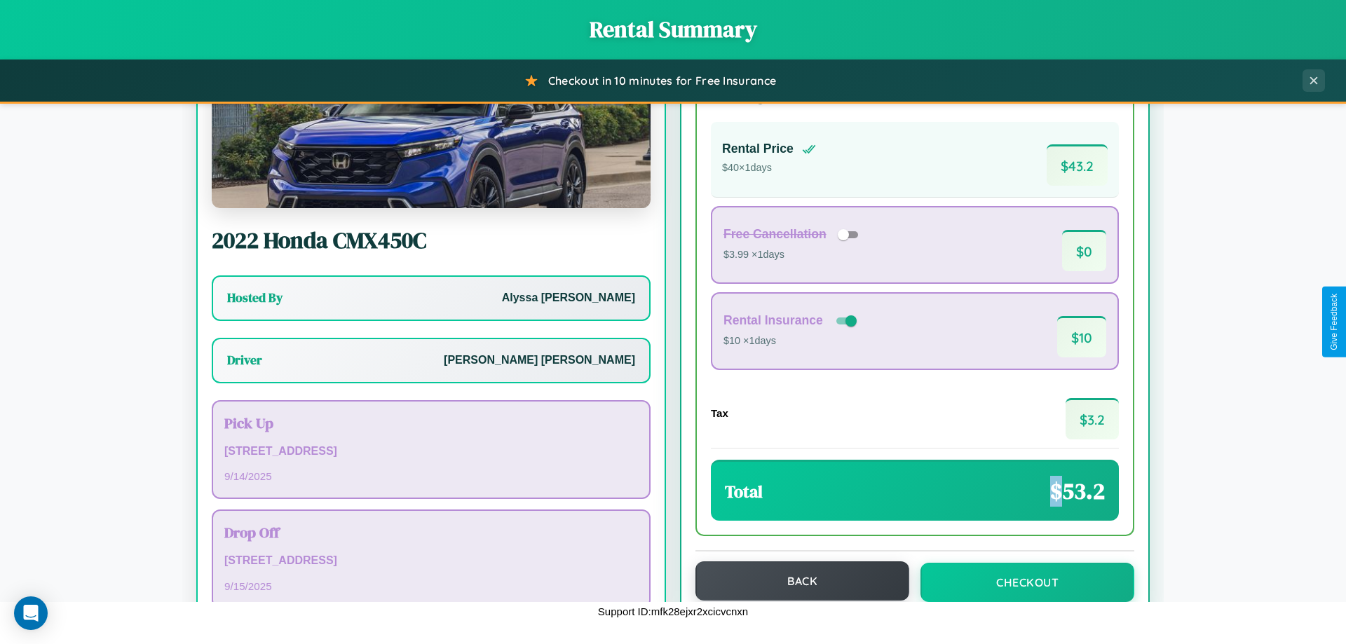
click at [796, 581] on button "Back" at bounding box center [803, 581] width 214 height 39
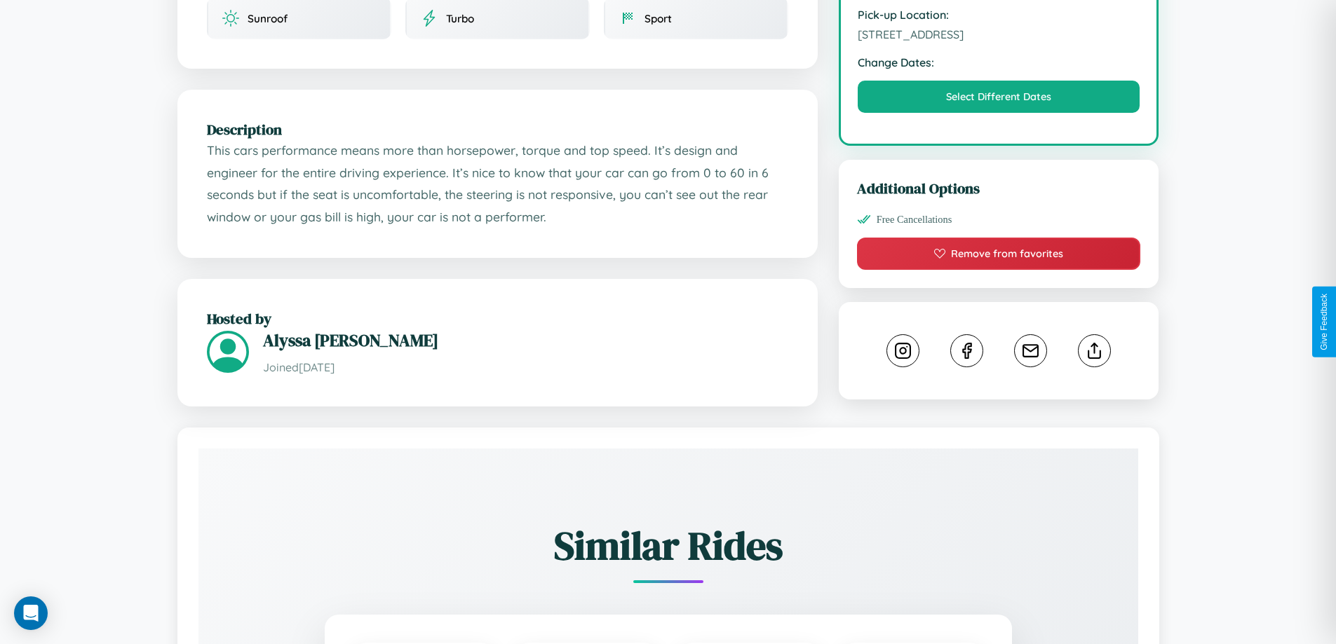
scroll to position [461, 0]
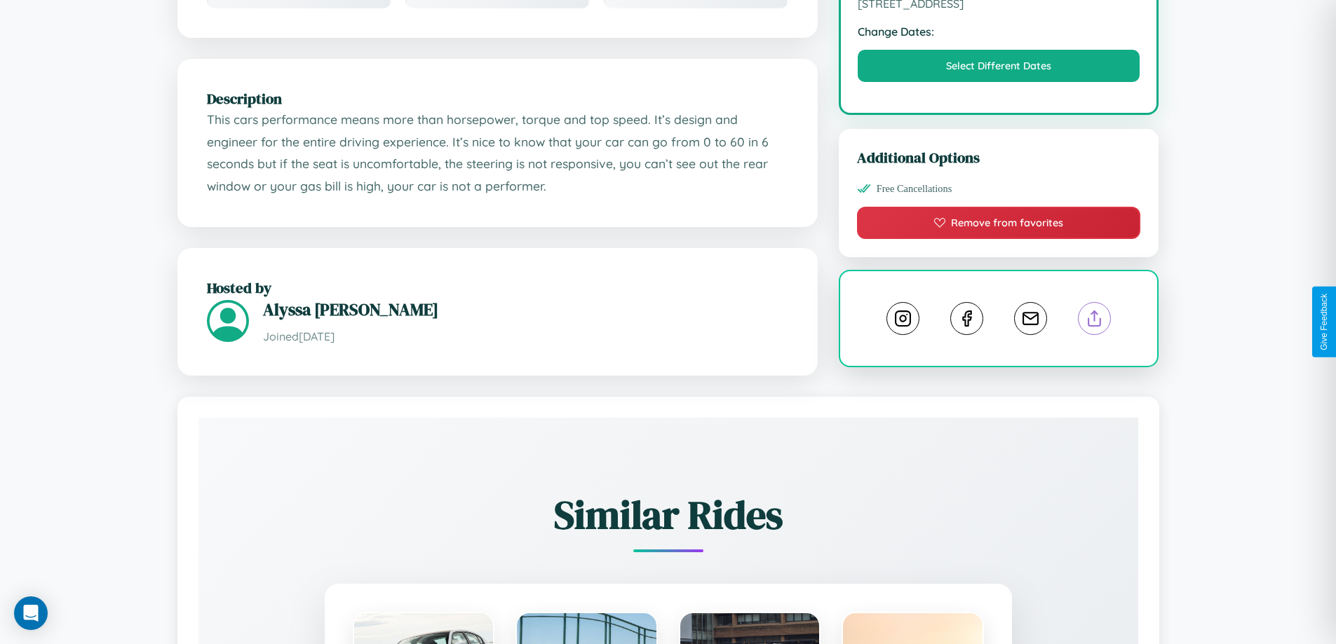
click at [1095, 321] on line at bounding box center [1095, 316] width 0 height 10
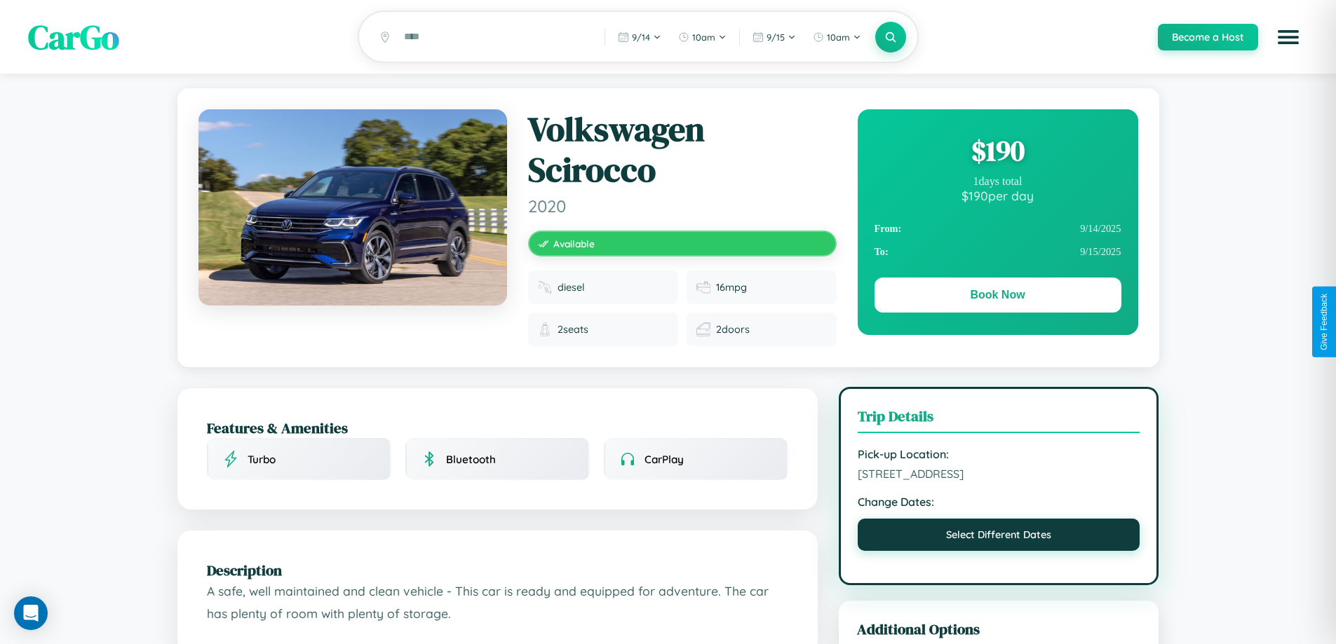
click at [999, 540] on button "Select Different Dates" at bounding box center [999, 535] width 283 height 32
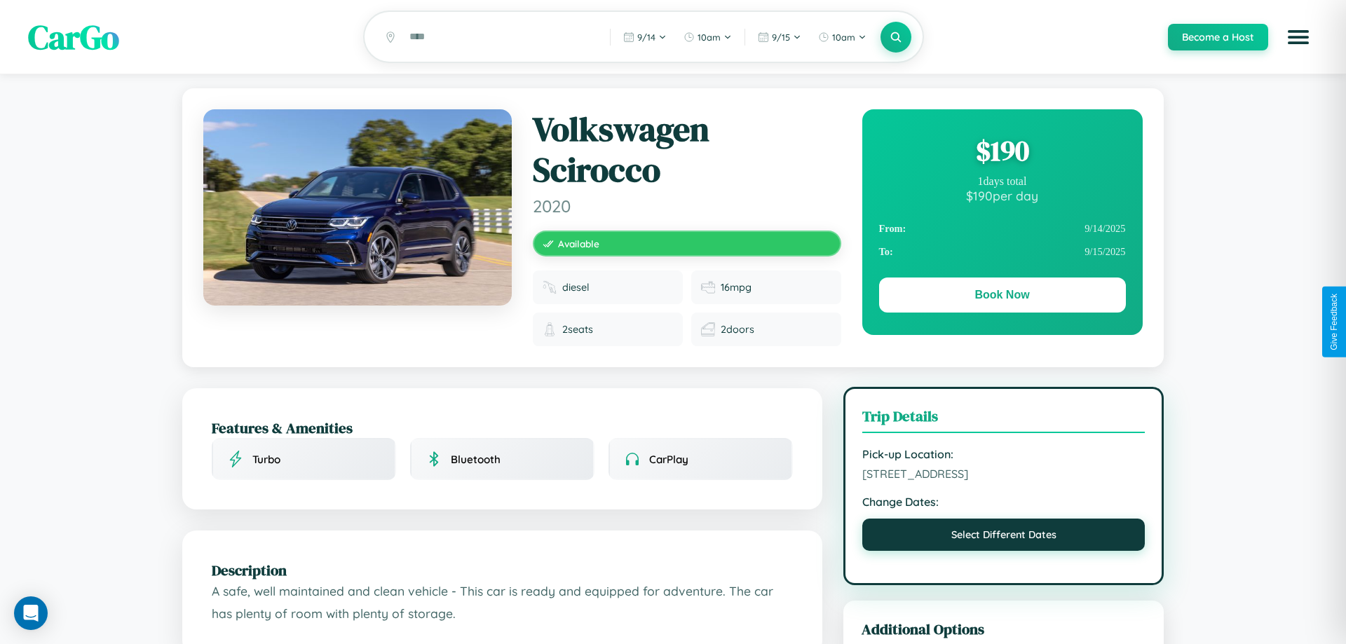
select select "*"
select select "****"
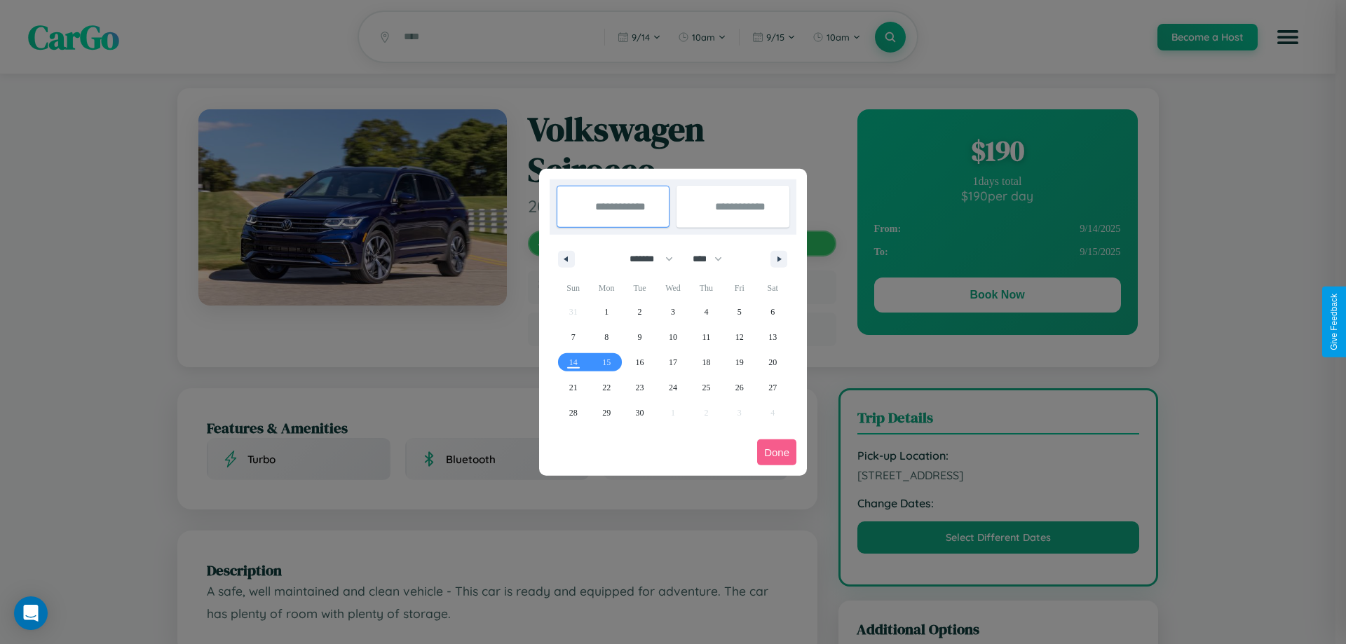
drag, startPoint x: 645, startPoint y: 259, endPoint x: 673, endPoint y: 281, distance: 35.9
click at [645, 259] on select "******* ******** ***** ***** *** **** **** ****** ********* ******* ******** **…" at bounding box center [649, 259] width 60 height 23
select select "*"
click at [673, 362] on span "15" at bounding box center [673, 362] width 8 height 25
type input "**********"
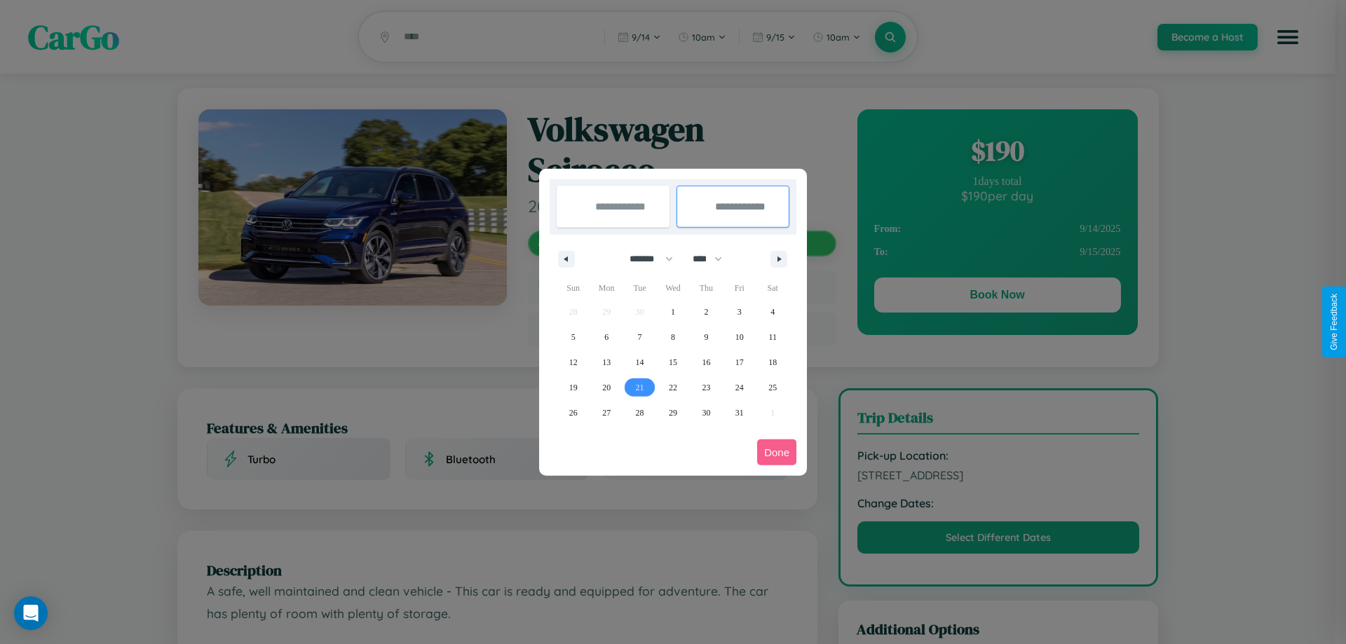
click at [640, 387] on span "21" at bounding box center [640, 387] width 8 height 25
type input "**********"
click at [777, 452] on button "Done" at bounding box center [776, 453] width 39 height 26
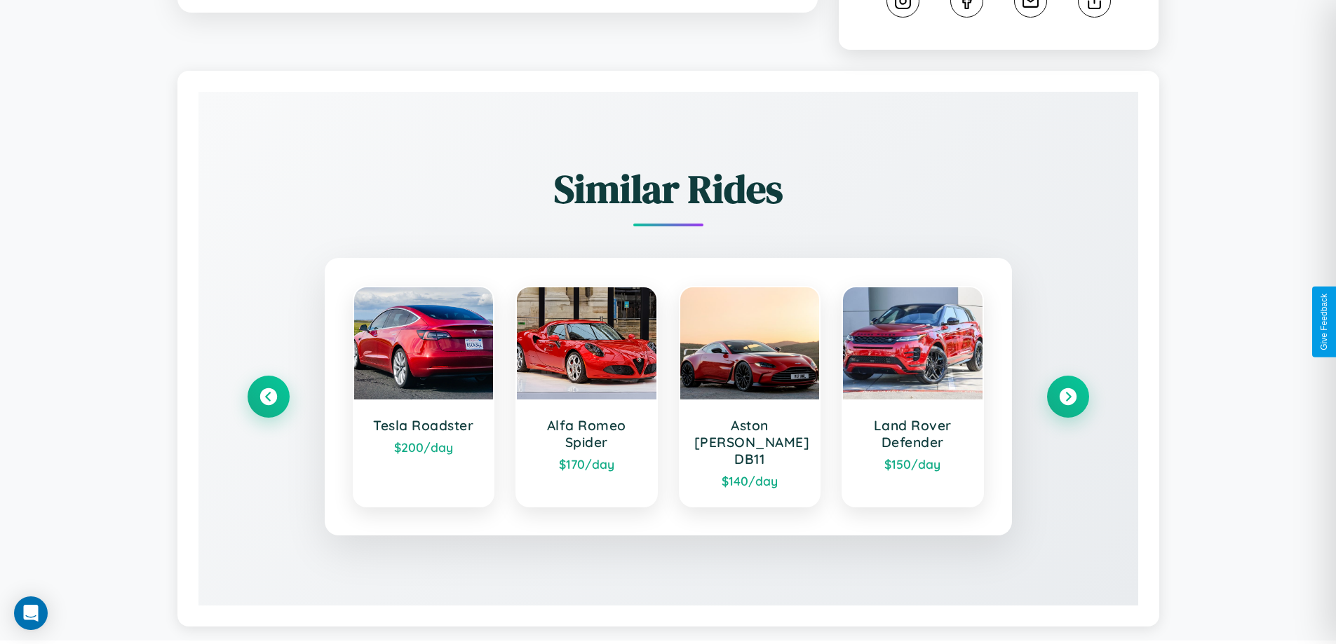
scroll to position [792, 0]
click at [1067, 390] on icon at bounding box center [1067, 396] width 19 height 19
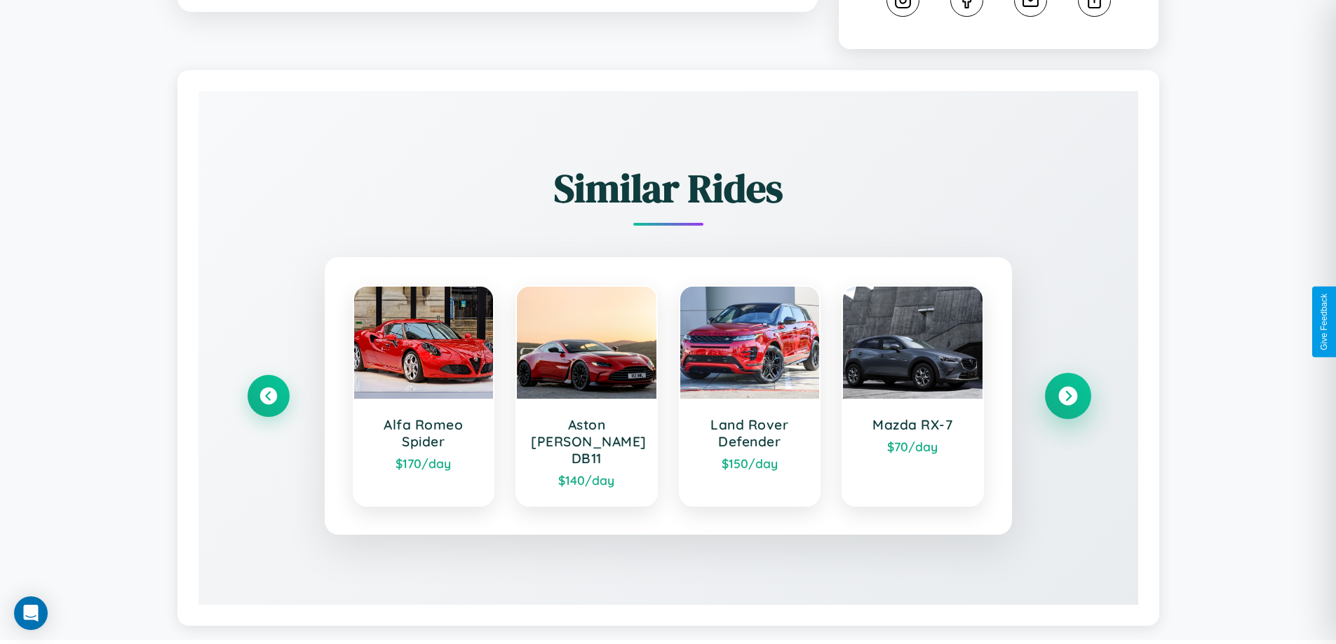
click at [1067, 390] on icon at bounding box center [1067, 396] width 19 height 19
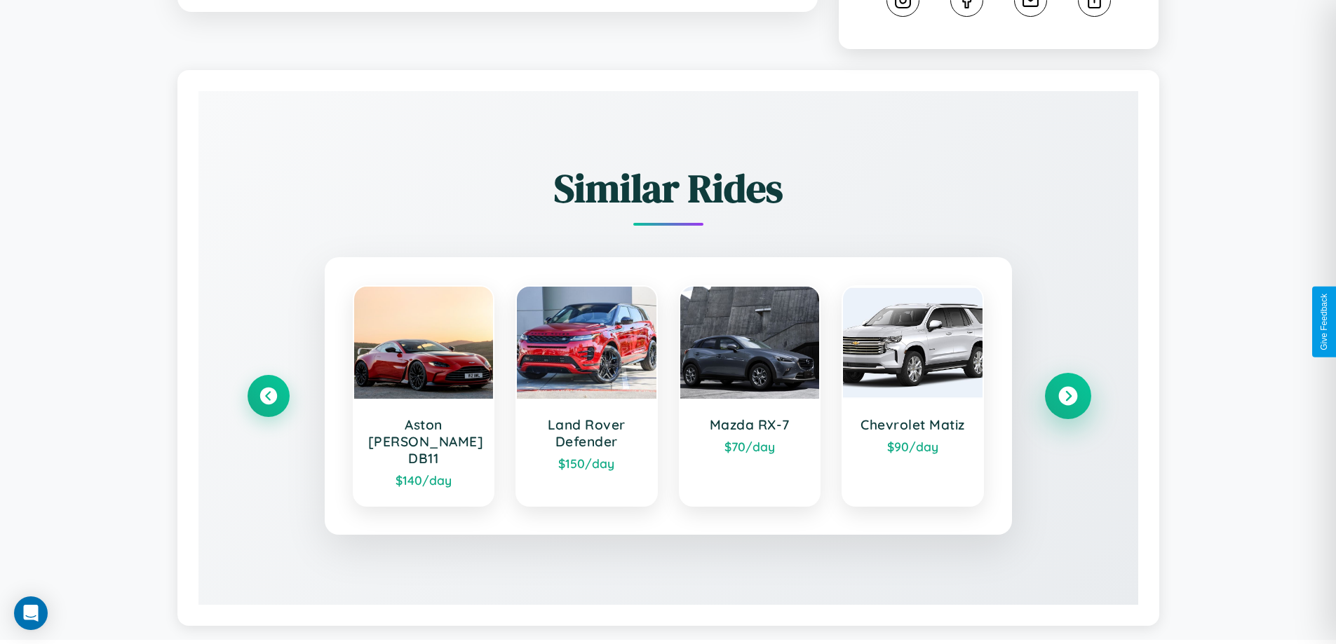
click at [1067, 390] on icon at bounding box center [1067, 396] width 19 height 19
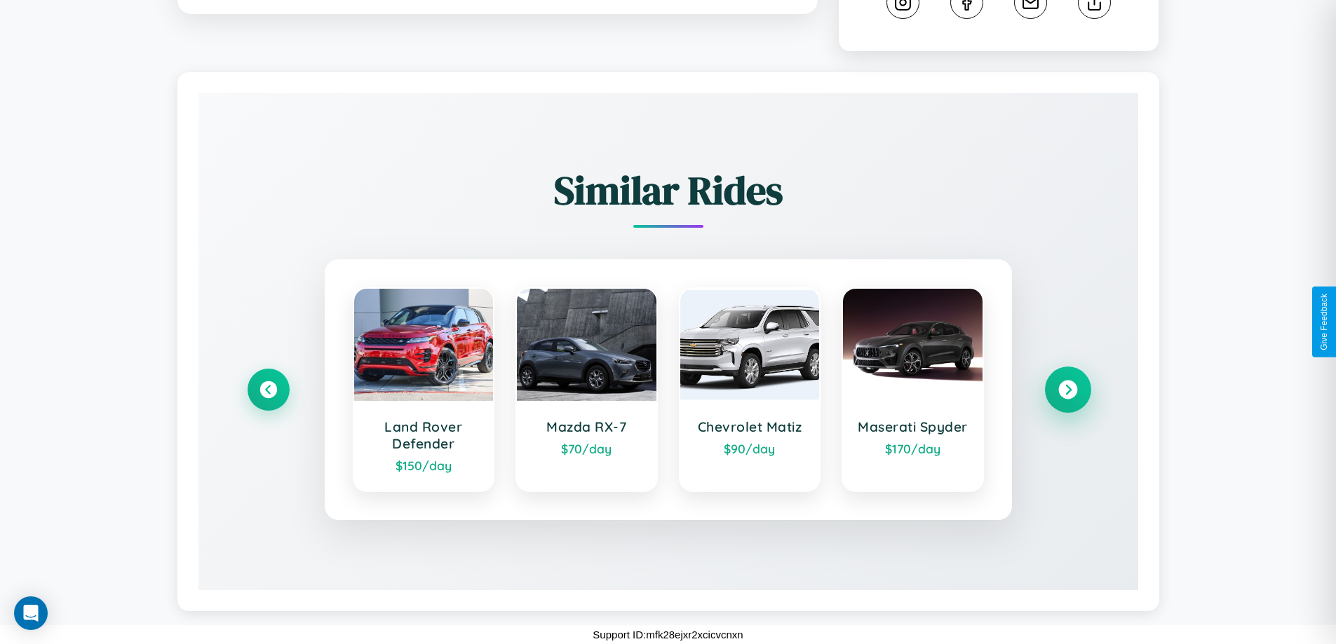
click at [1067, 390] on icon at bounding box center [1067, 390] width 19 height 19
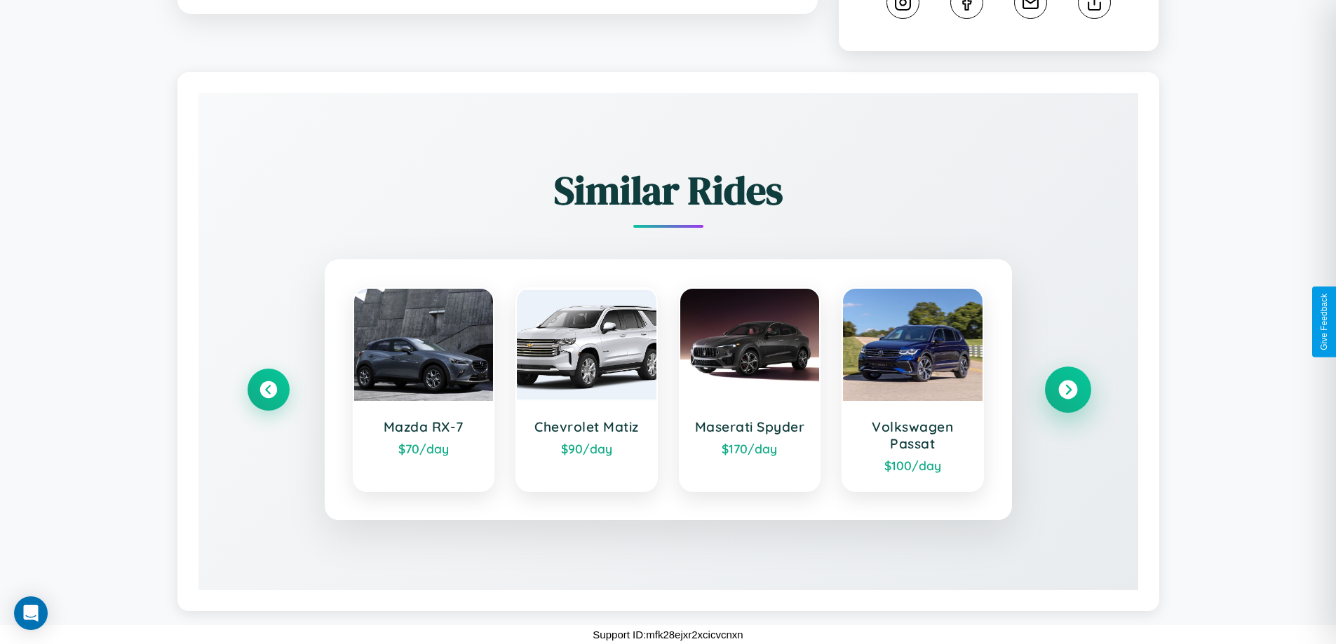
click at [1067, 390] on icon at bounding box center [1067, 390] width 19 height 19
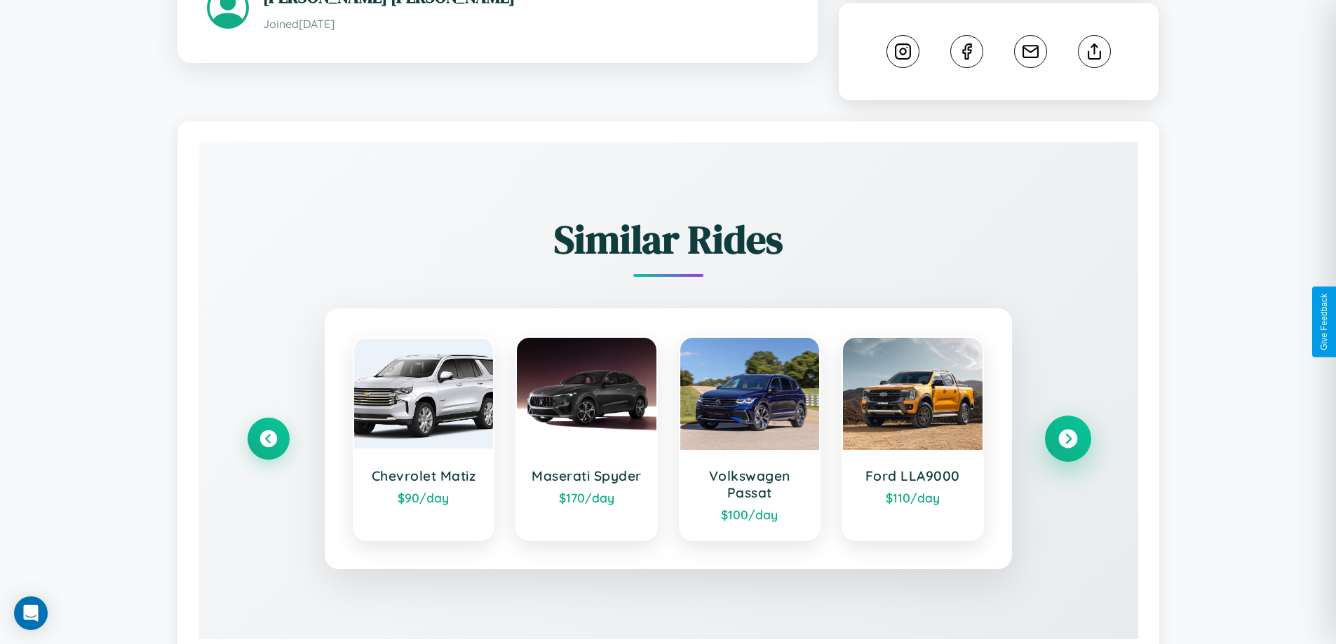
scroll to position [0, 0]
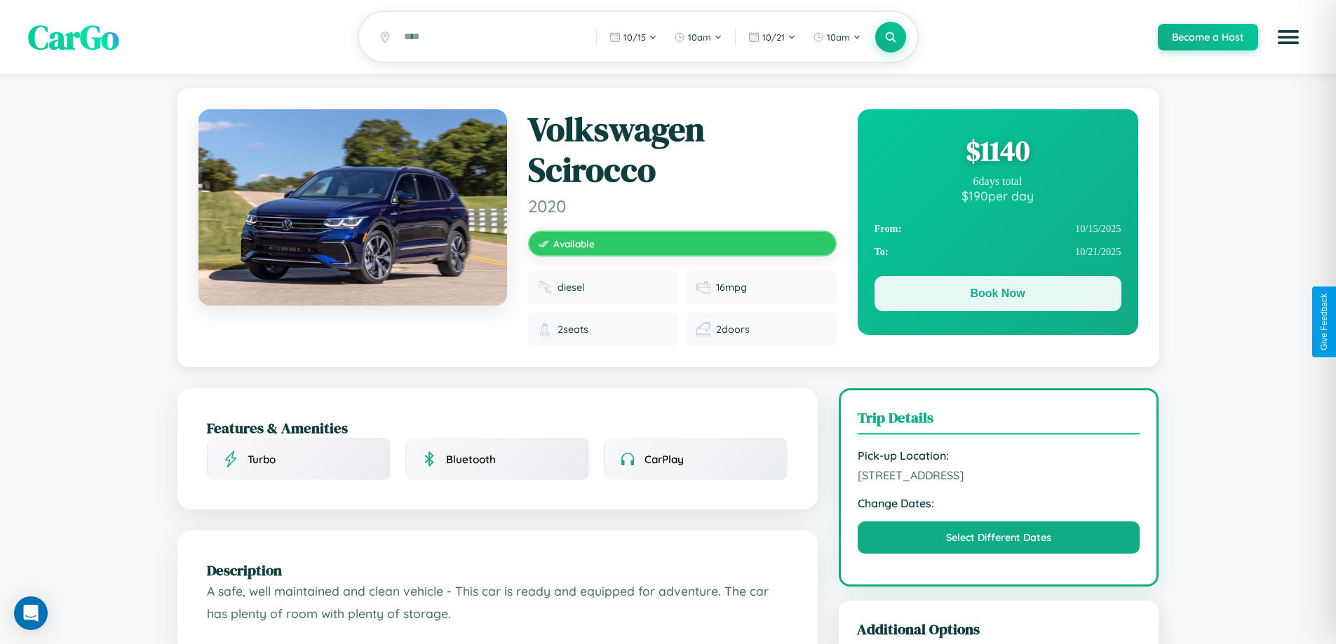
click at [997, 296] on button "Book Now" at bounding box center [997, 293] width 247 height 35
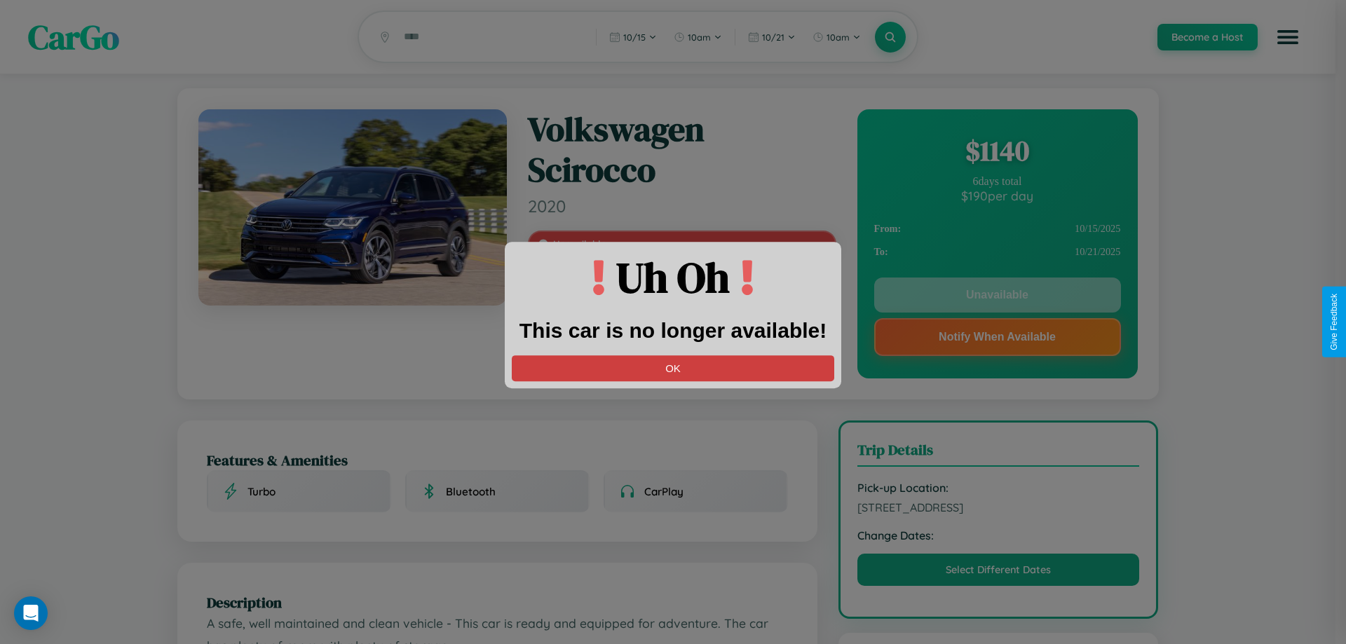
click at [673, 368] on button "OK" at bounding box center [673, 369] width 323 height 26
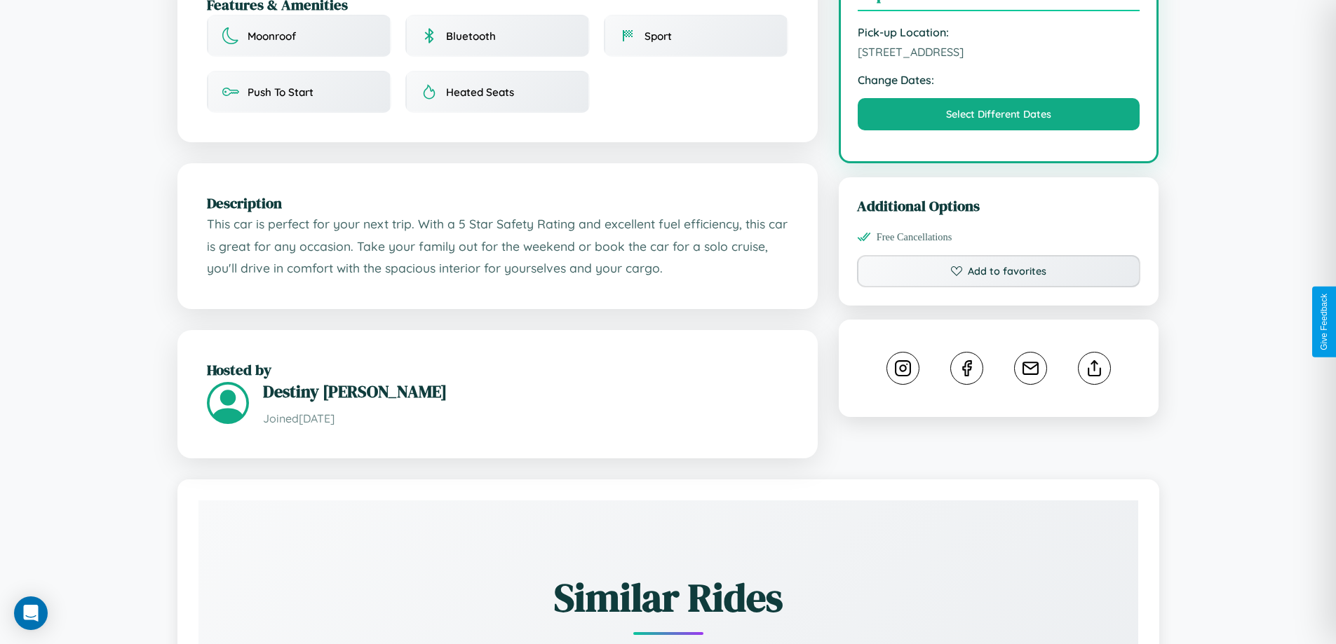
scroll to position [504, 0]
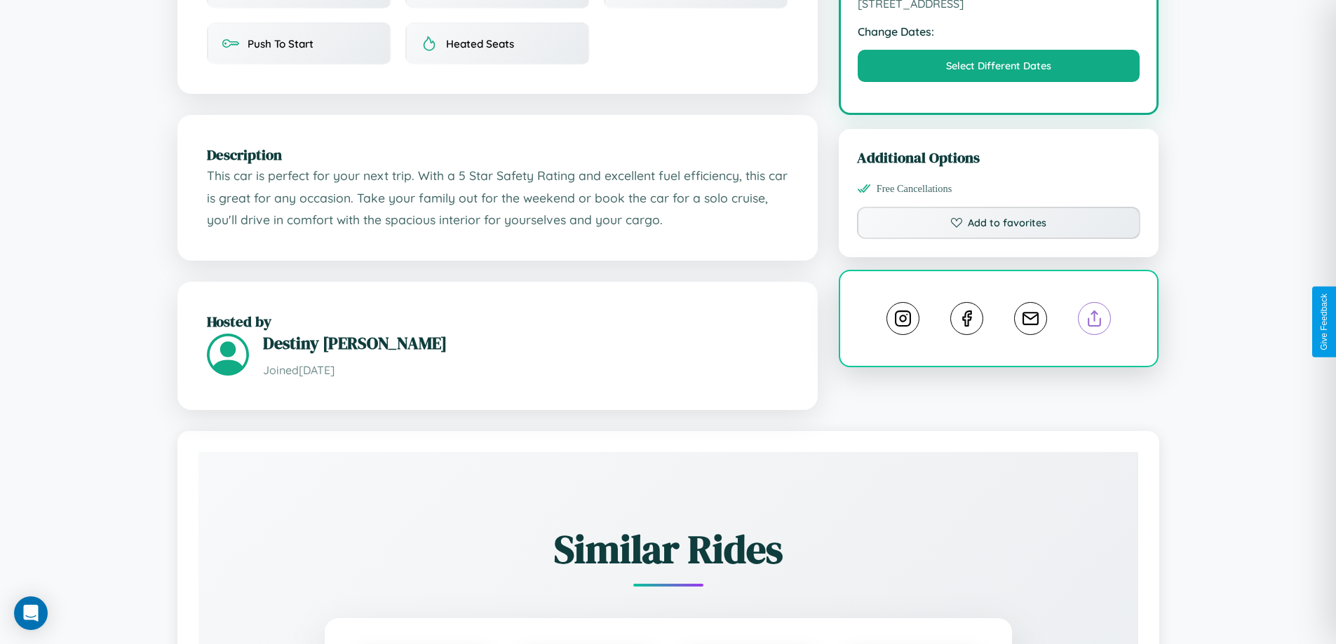
click at [1095, 321] on line at bounding box center [1095, 316] width 0 height 10
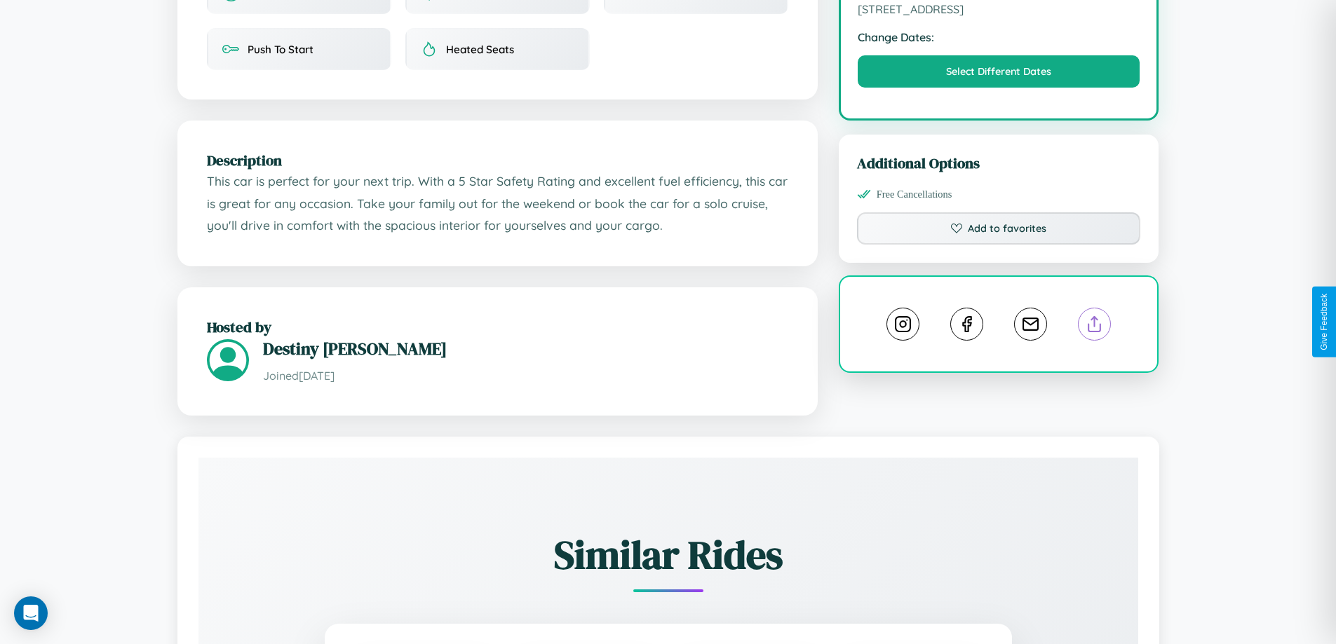
scroll to position [407, 0]
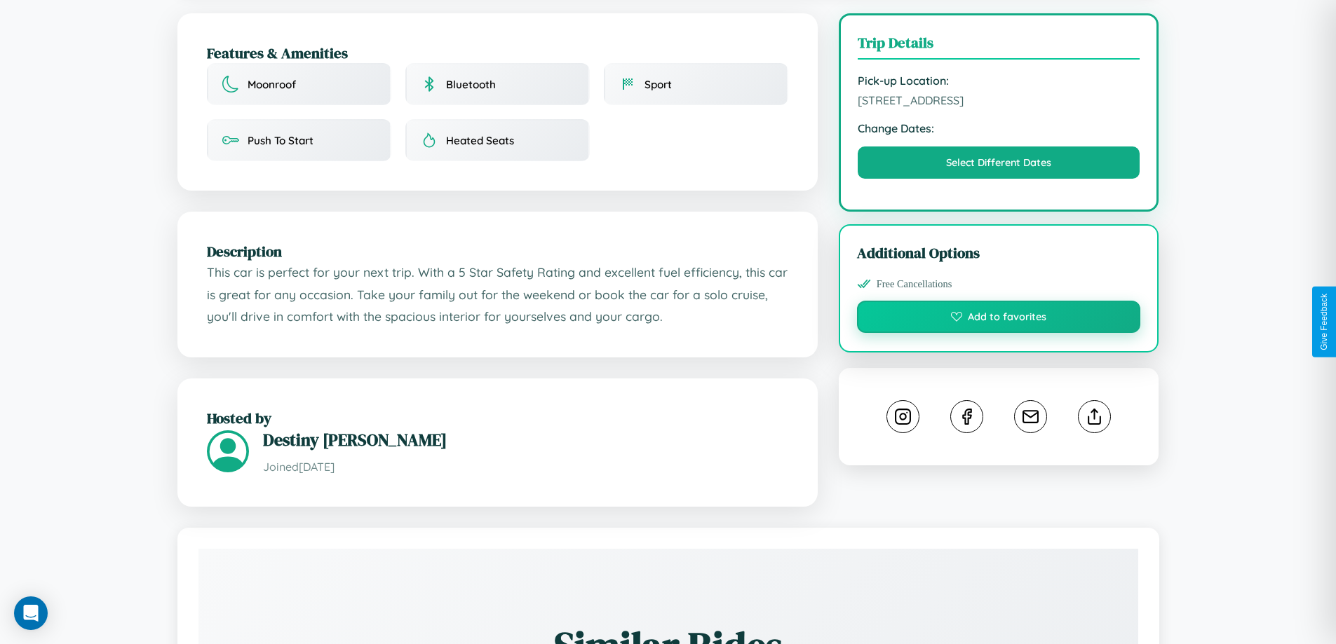
click at [999, 319] on button "Add to favorites" at bounding box center [999, 317] width 284 height 32
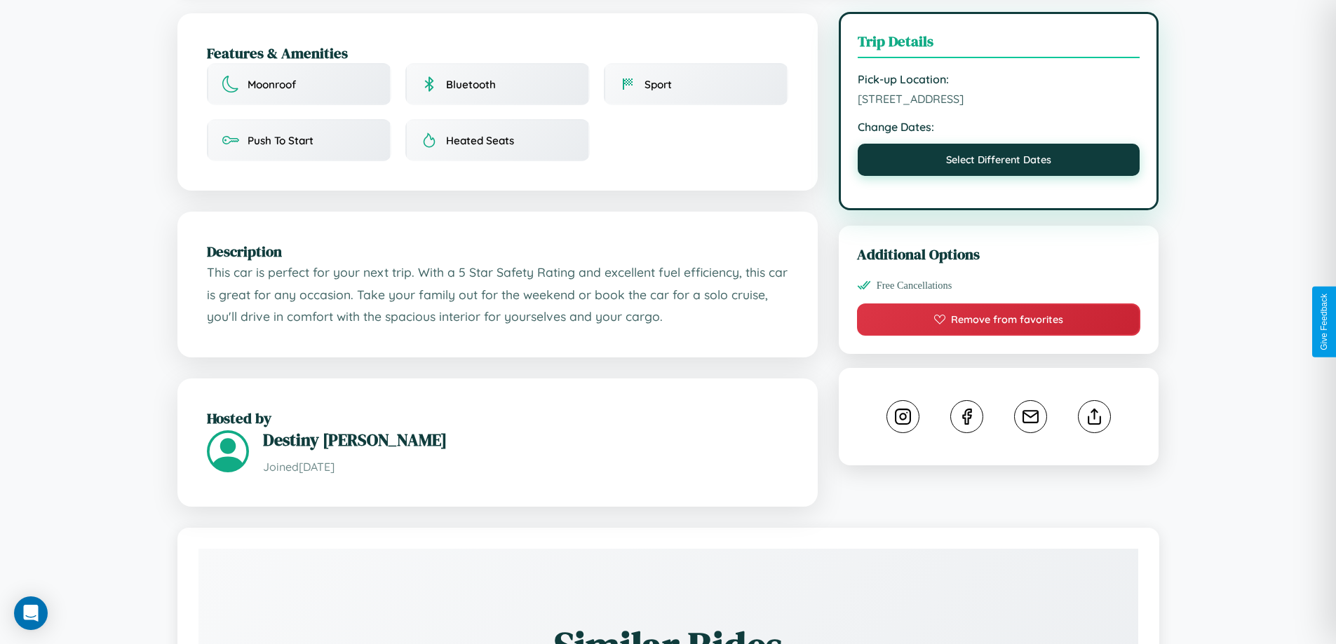
click at [999, 162] on button "Select Different Dates" at bounding box center [999, 160] width 283 height 32
select select "*"
select select "****"
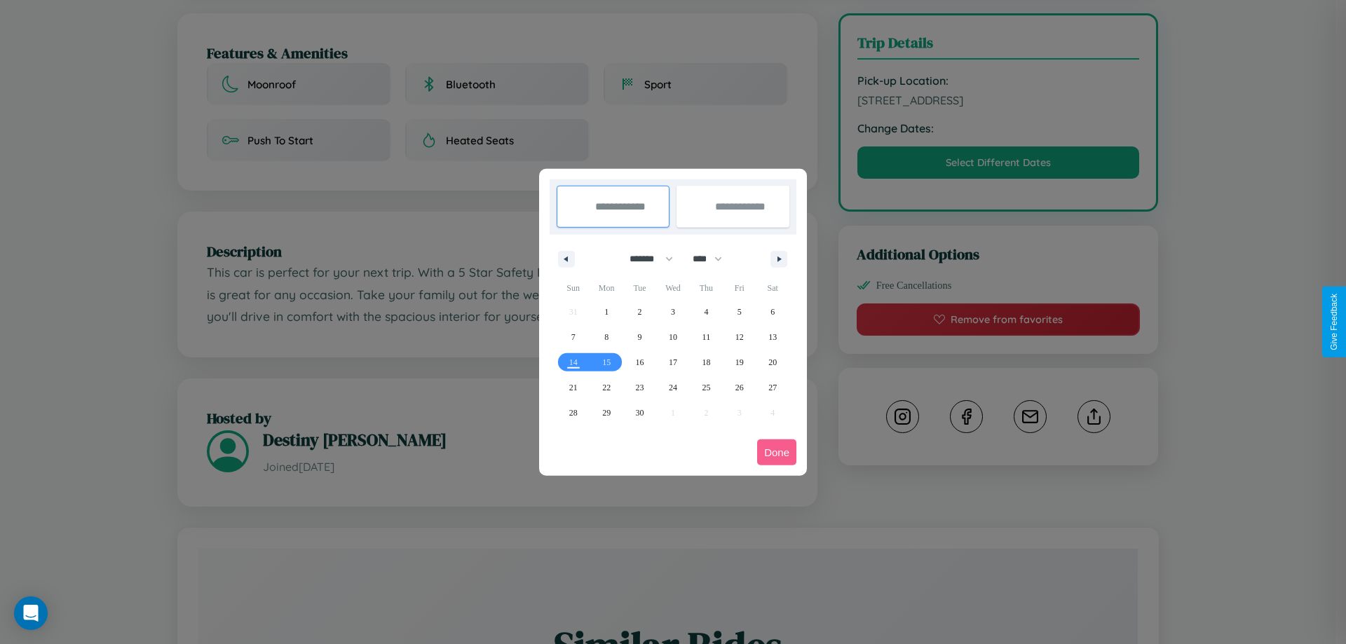
click at [645, 259] on select "******* ******** ***** ***** *** **** **** ****** ********* ******* ******** **…" at bounding box center [649, 259] width 60 height 23
select select "*"
drag, startPoint x: 714, startPoint y: 259, endPoint x: 673, endPoint y: 281, distance: 46.5
click at [714, 259] on select "**** **** **** **** **** **** **** **** **** **** **** **** **** **** **** ****…" at bounding box center [707, 259] width 42 height 23
select select "****"
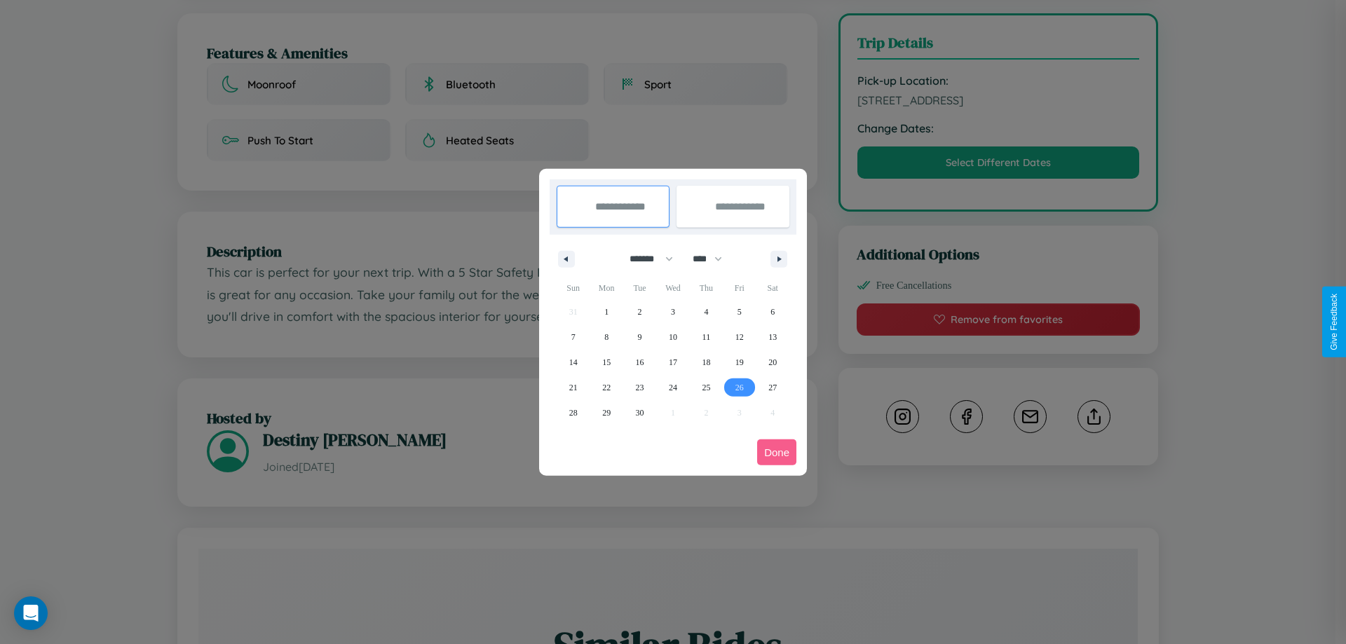
click at [739, 387] on span "26" at bounding box center [740, 387] width 8 height 25
type input "**********"
click at [607, 412] on span "29" at bounding box center [606, 412] width 8 height 25
type input "**********"
click at [777, 452] on button "Done" at bounding box center [776, 453] width 39 height 26
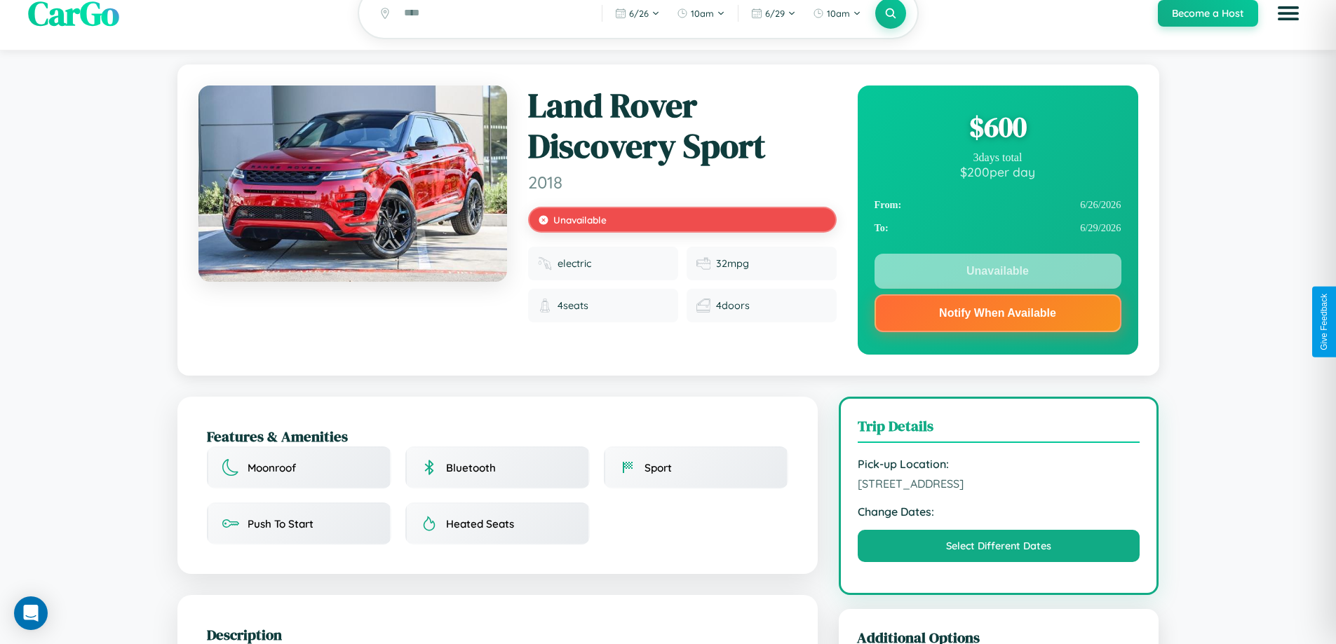
scroll to position [0, 0]
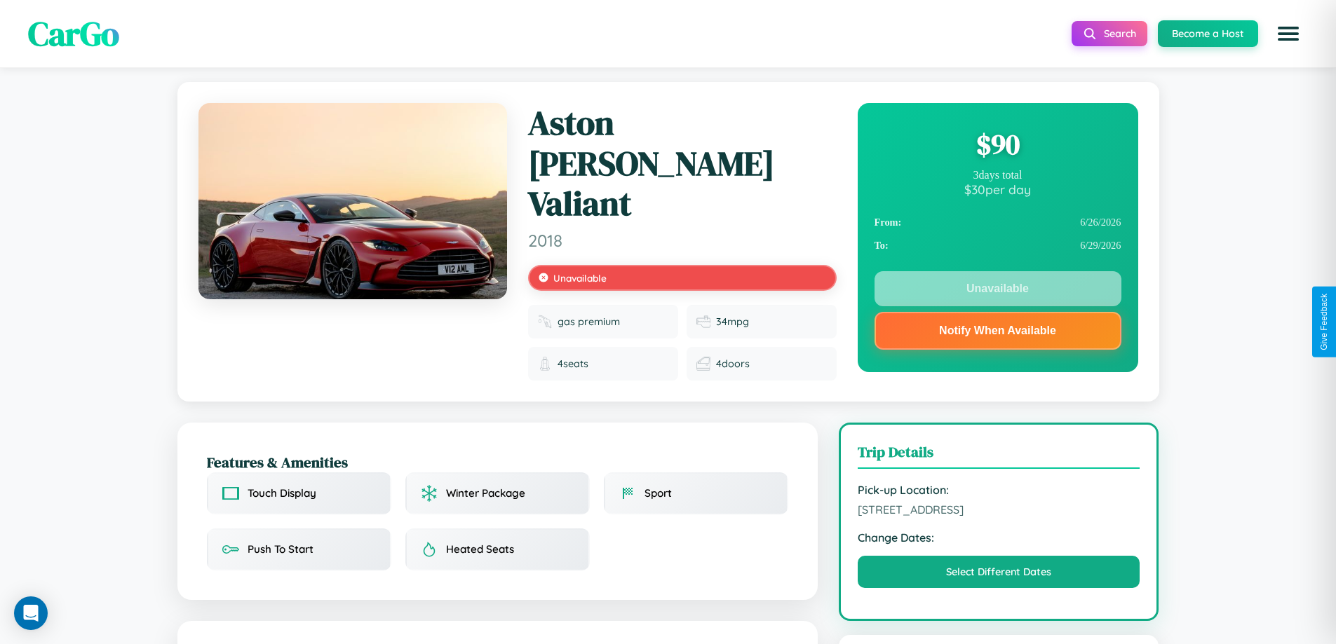
click at [997, 144] on div "$ 90" at bounding box center [997, 145] width 247 height 38
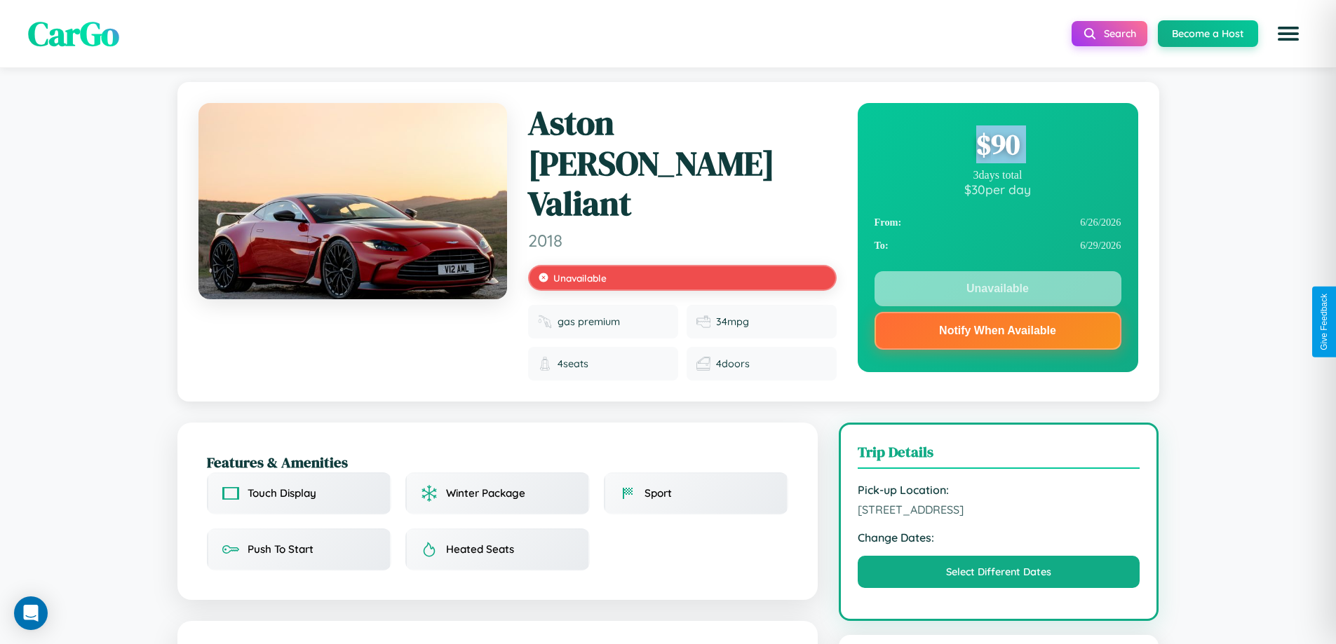
click at [997, 144] on div "$ 90" at bounding box center [997, 145] width 247 height 38
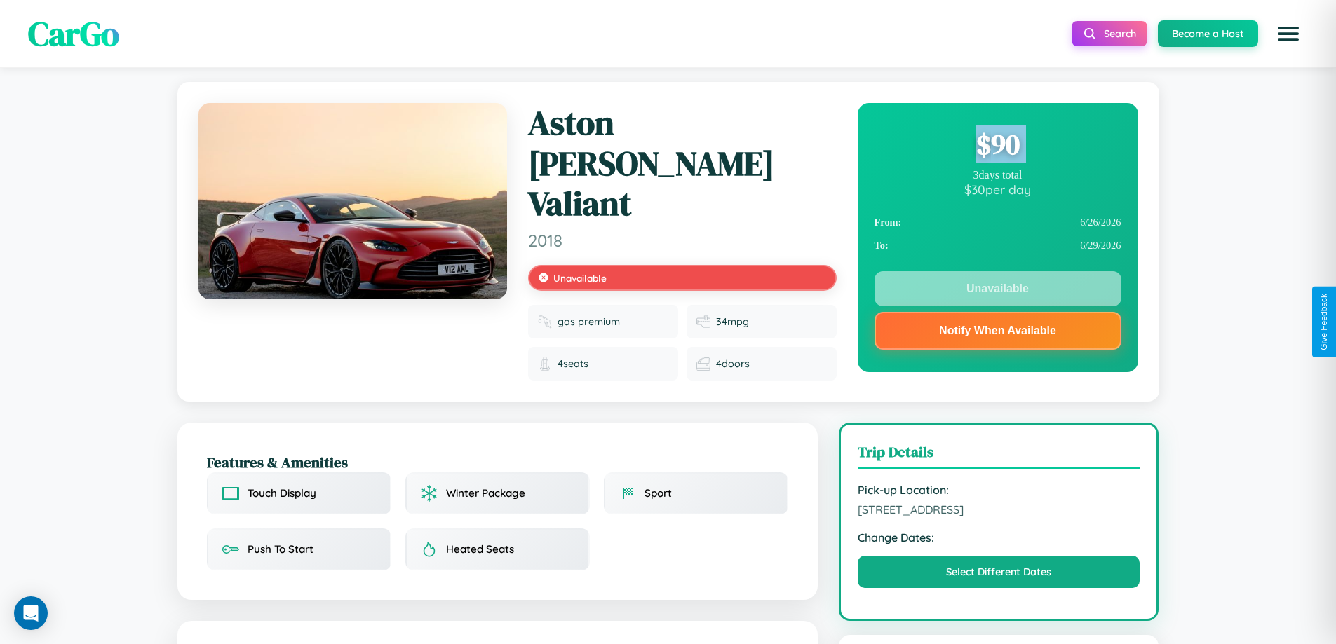
click at [997, 144] on div "$ 90" at bounding box center [997, 145] width 247 height 38
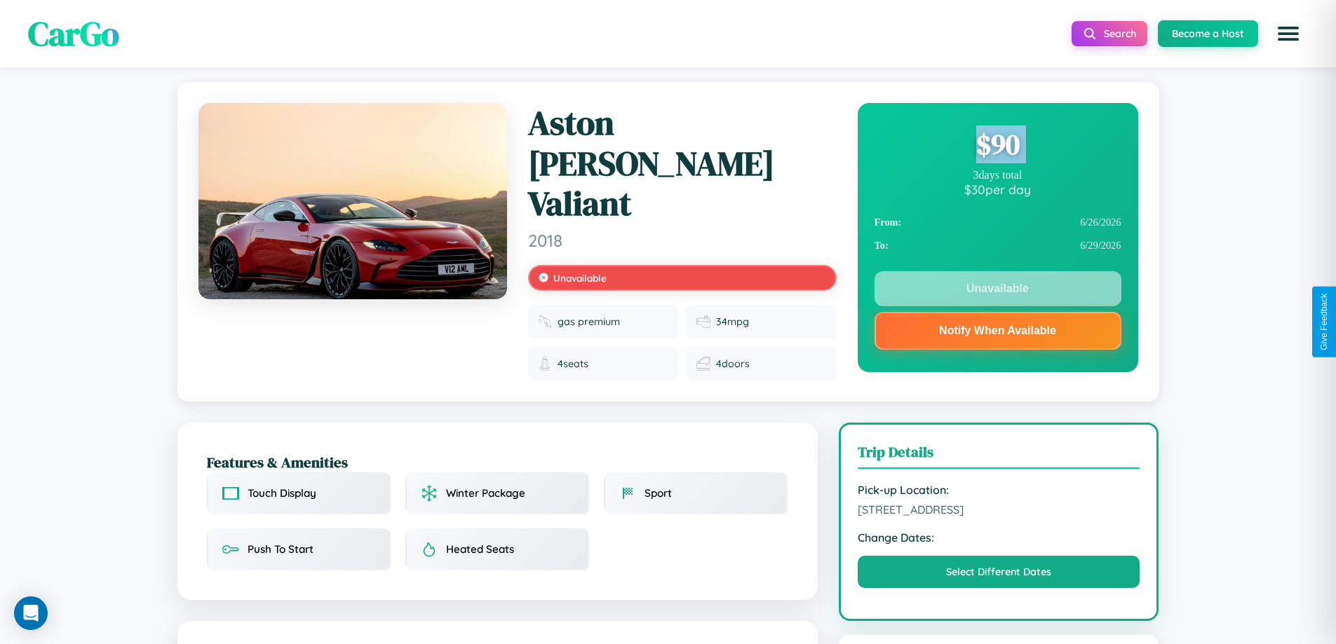
click at [997, 144] on div "$ 90" at bounding box center [997, 145] width 247 height 38
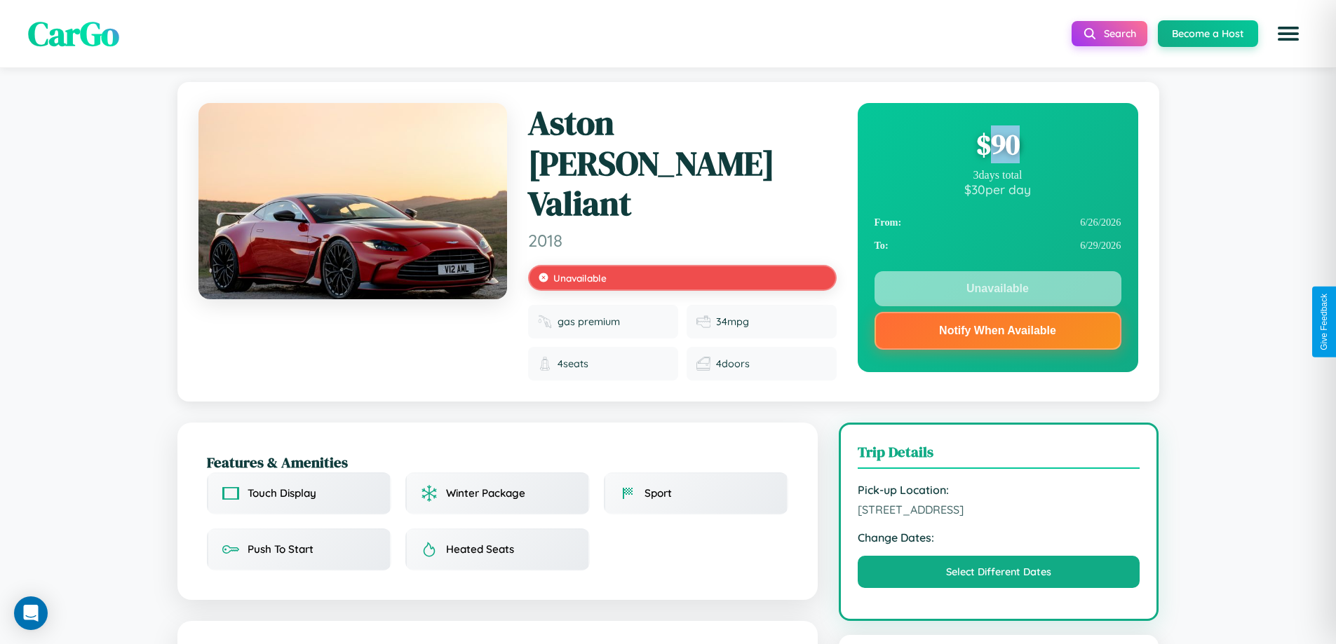
click at [997, 144] on div "$ 90" at bounding box center [997, 145] width 247 height 38
